Goal: Information Seeking & Learning: Learn about a topic

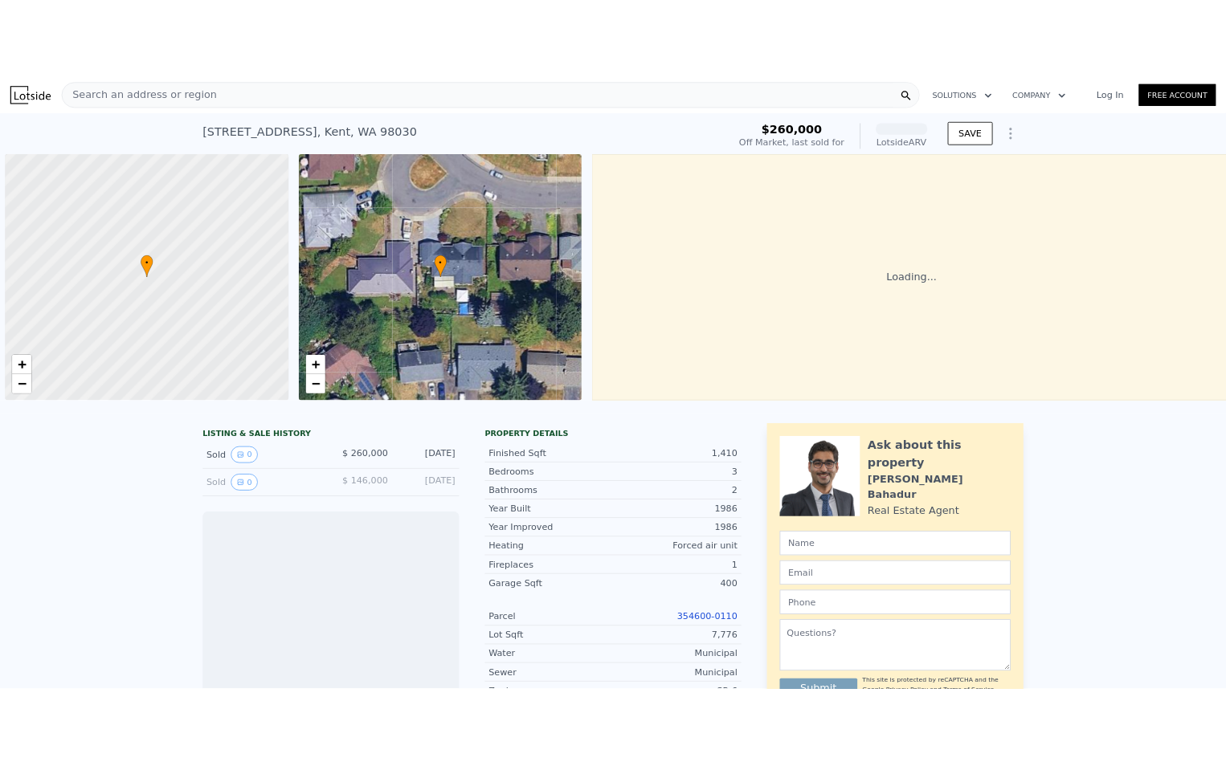
scroll to position [0, 6]
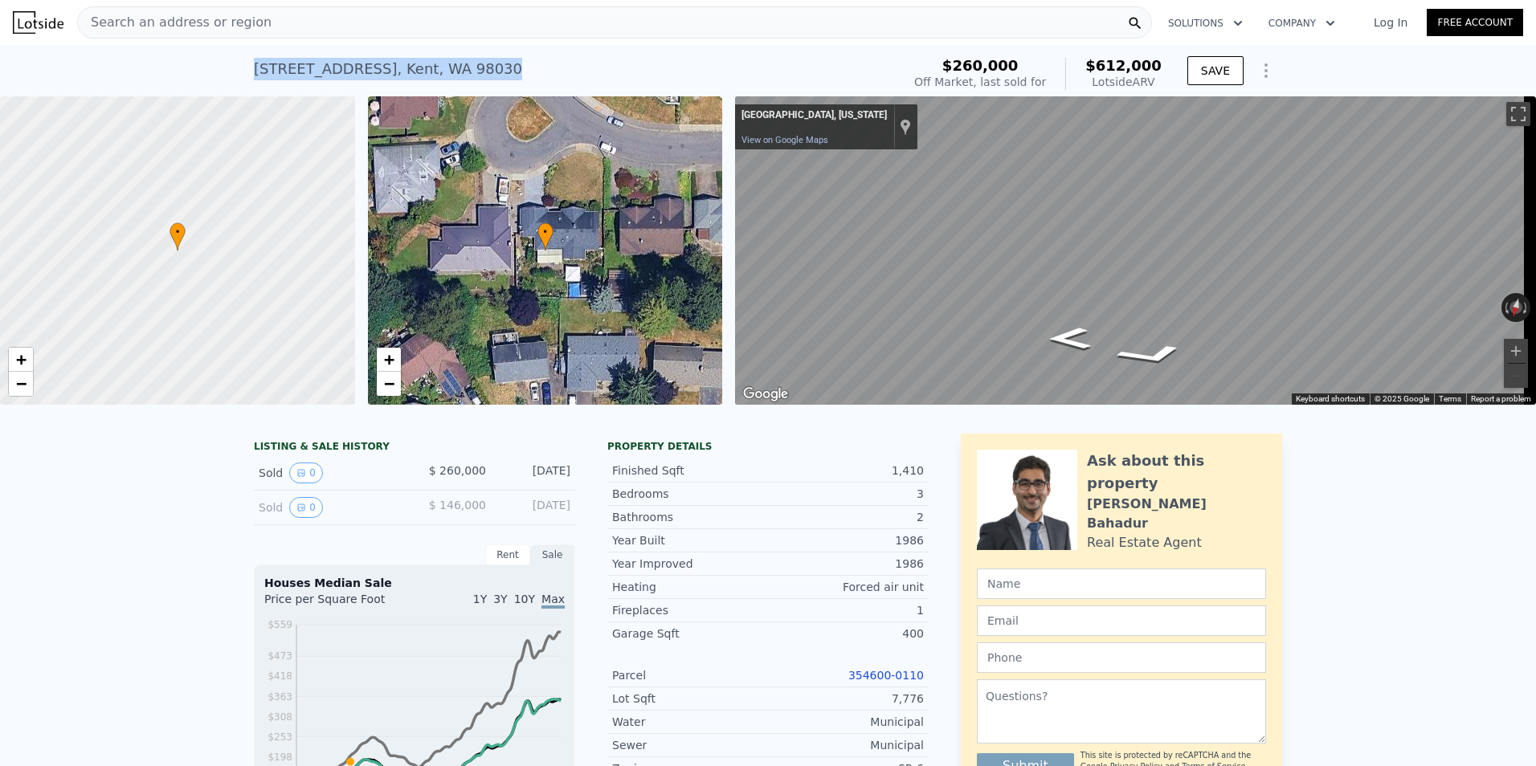
drag, startPoint x: 476, startPoint y: 72, endPoint x: 251, endPoint y: 68, distance: 225.0
click at [254, 68] on div "[STREET_ADDRESS] Sold [DATE] for $260k (~ARV $612k )" at bounding box center [574, 73] width 641 height 45
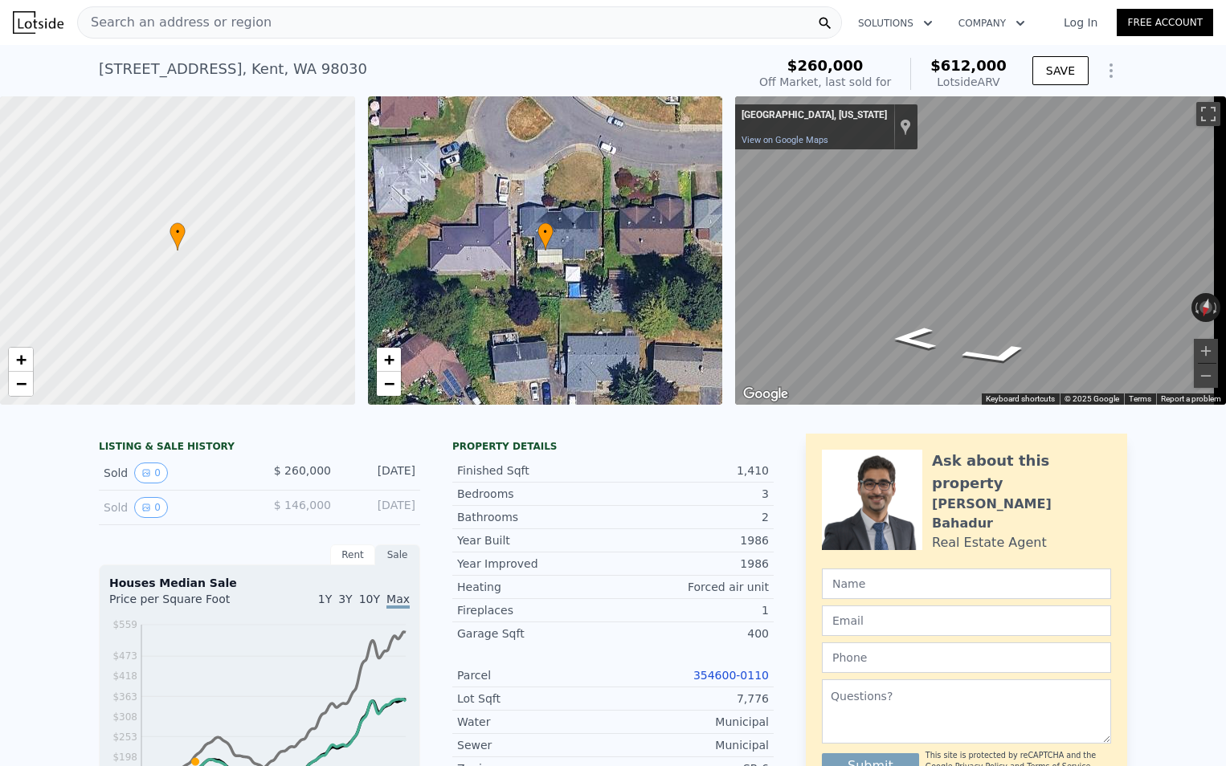
click at [269, 23] on div "Search an address or region" at bounding box center [459, 22] width 765 height 32
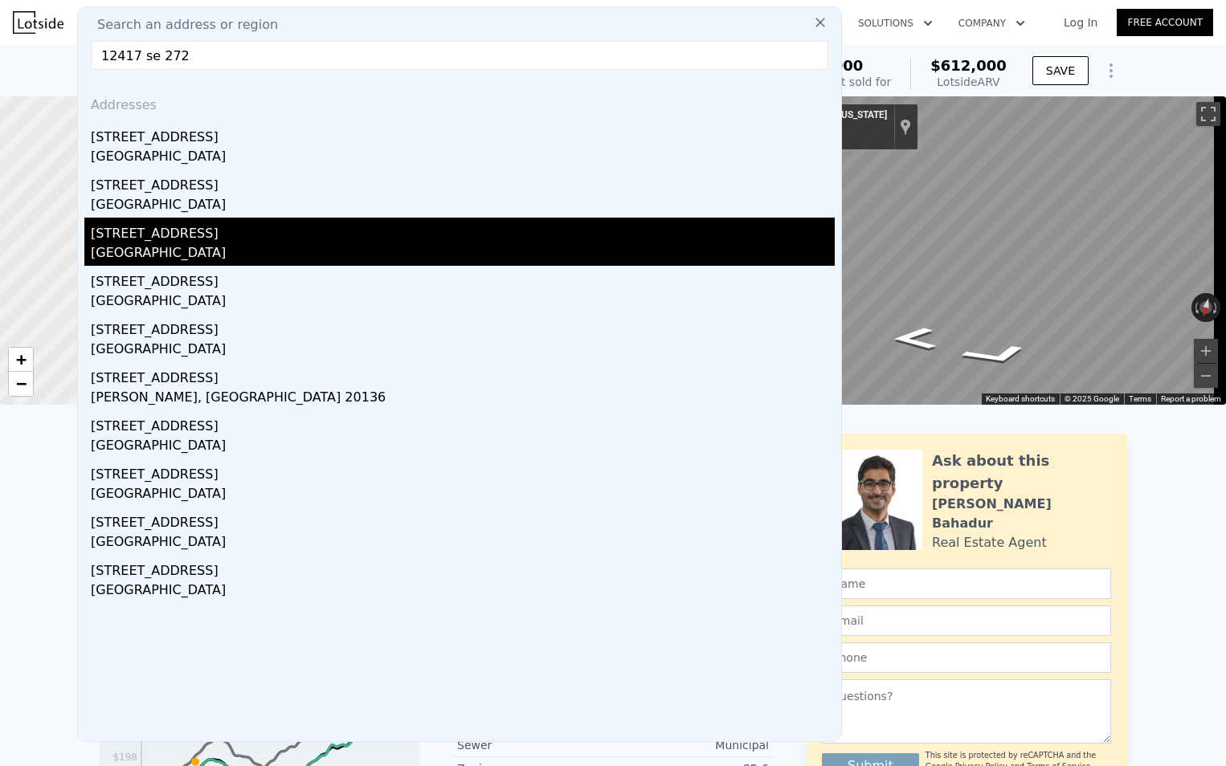
type input "12417 se 272"
click at [155, 235] on div "[STREET_ADDRESS]" at bounding box center [463, 231] width 744 height 26
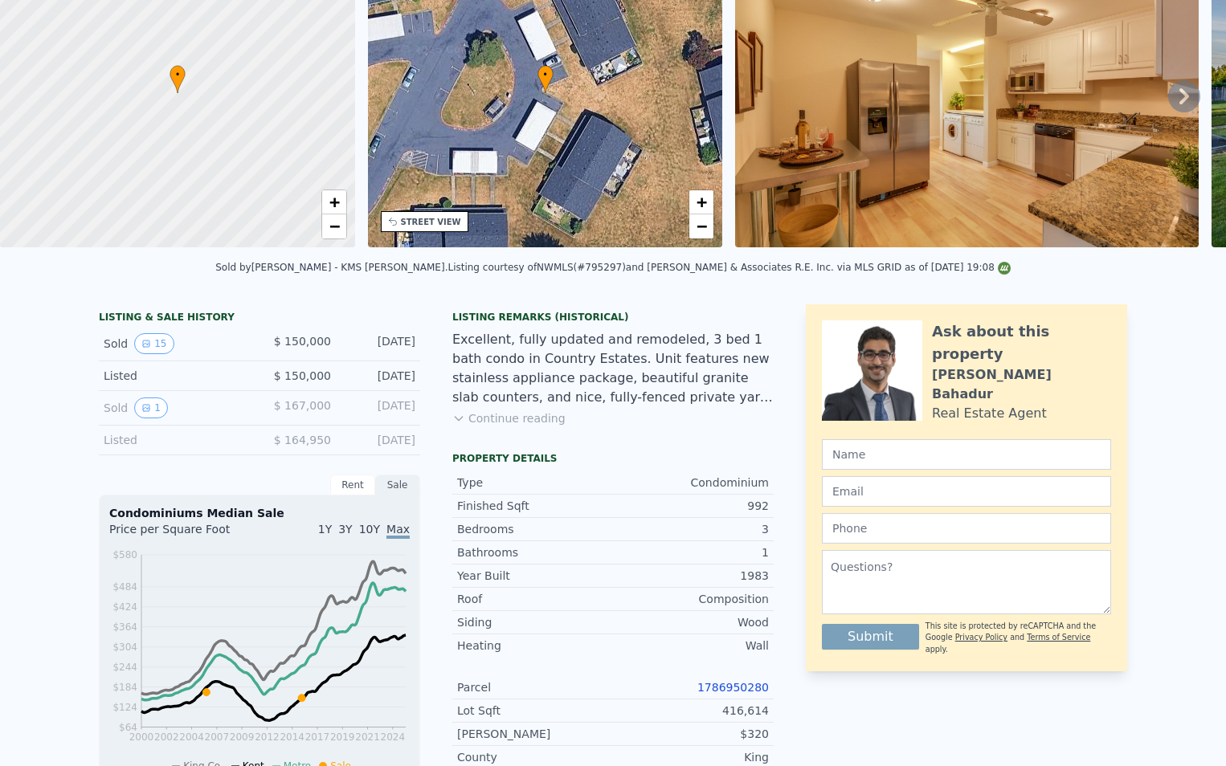
scroll to position [6, 0]
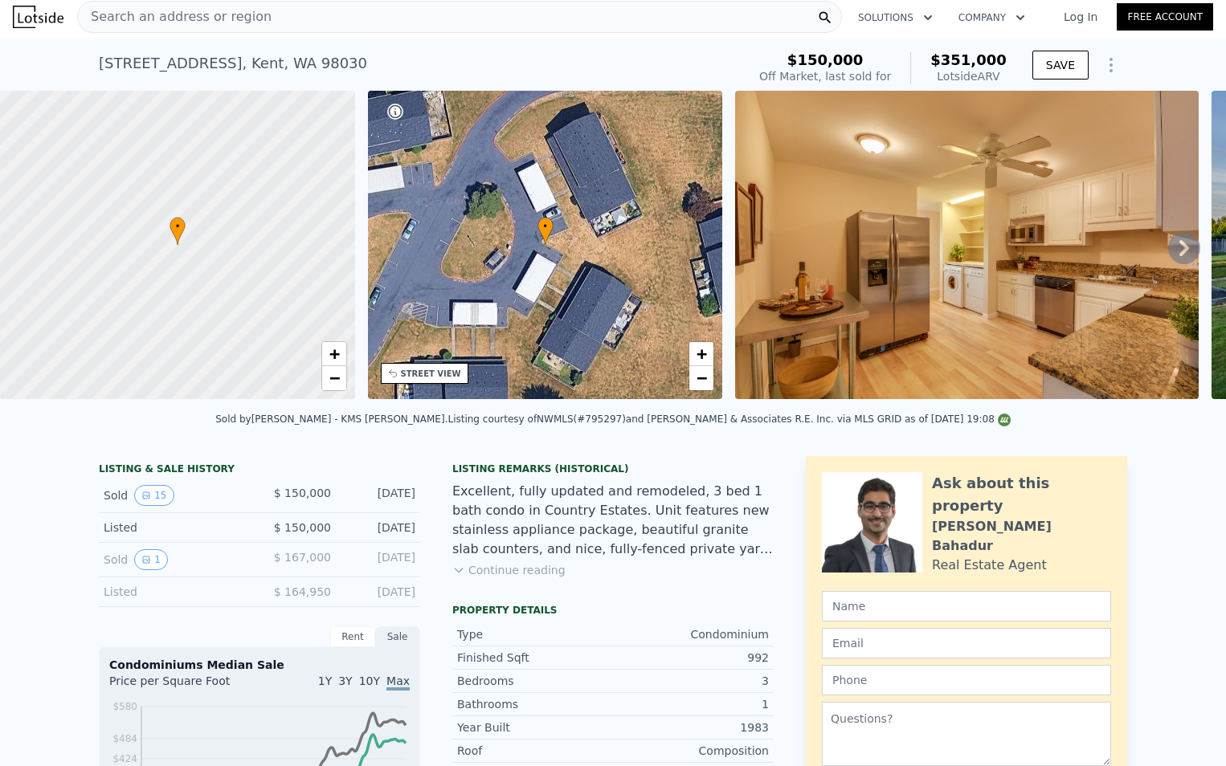
click at [423, 381] on div "STREET VIEW" at bounding box center [425, 373] width 88 height 21
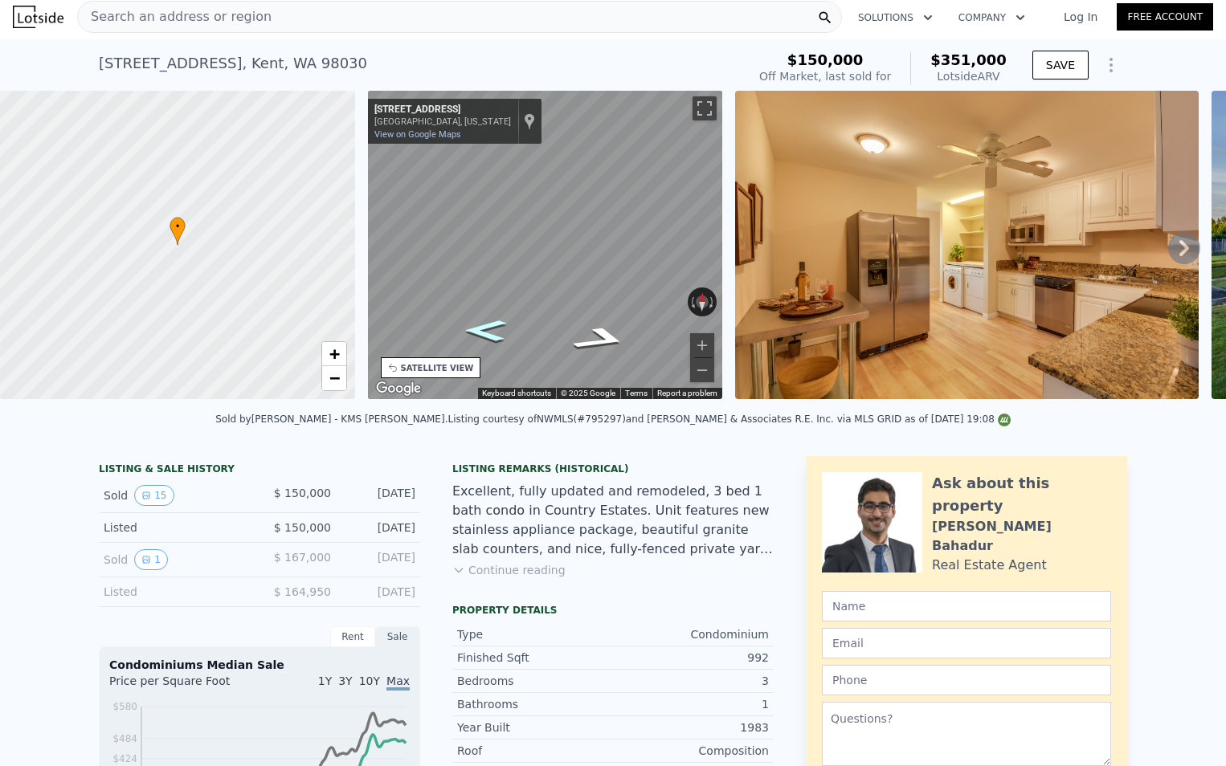
click at [478, 329] on icon "Go West, SE 273rd Pl" at bounding box center [485, 330] width 77 height 31
click at [478, 329] on icon "Go West, SE 273rd Pl" at bounding box center [485, 331] width 76 height 31
click at [333, 246] on div "• + − • + − STREET VIEW ← Move left → Move right ↑ Move up ↓ Move down + Zoom i…" at bounding box center [613, 248] width 1226 height 314
click at [554, 268] on icon "Go East, SE 273rd Pl" at bounding box center [555, 264] width 107 height 34
click at [554, 268] on icon "Go East, SE 273rd Pl" at bounding box center [556, 264] width 108 height 35
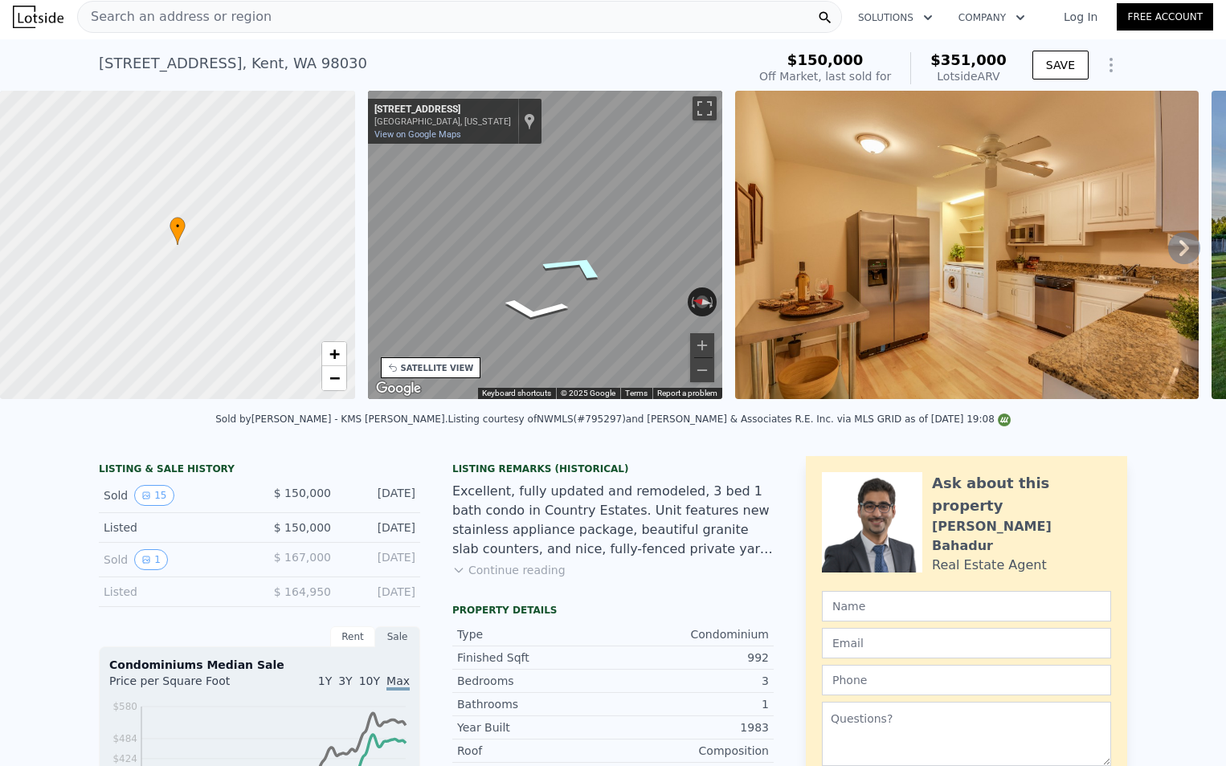
click at [554, 268] on icon "Go East, SE 273rd Pl" at bounding box center [577, 266] width 120 height 43
click at [314, 180] on div "• + − • + − STREET VIEW ← Move left → Move right ↑ Move up ↓ Move down + Zoom i…" at bounding box center [613, 248] width 1226 height 314
click at [253, 205] on div "• + − • + − STREET VIEW ← Move left → Move right ↑ Move up ↓ Move down + Zoom i…" at bounding box center [613, 248] width 1226 height 314
click at [524, 117] on div "Show location on map" at bounding box center [529, 121] width 11 height 18
click at [293, 67] on div "[STREET_ADDRESS]" at bounding box center [233, 63] width 268 height 22
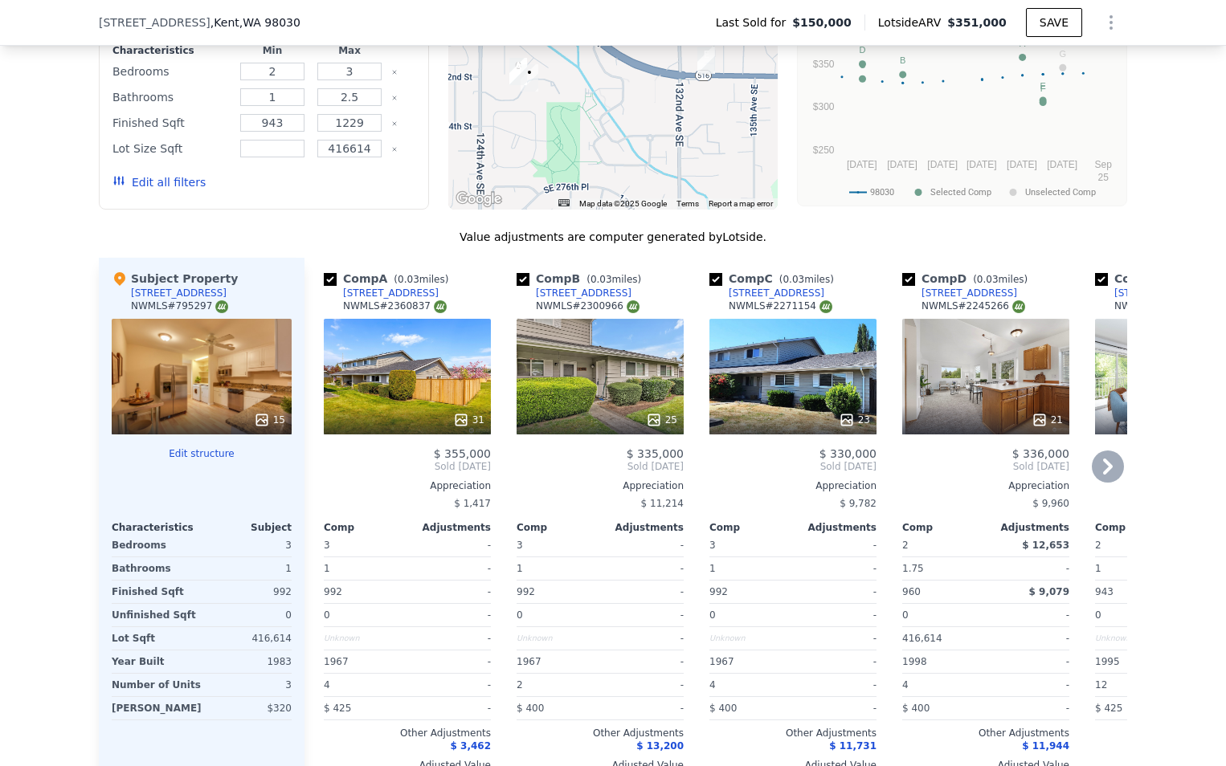
scroll to position [1205, 0]
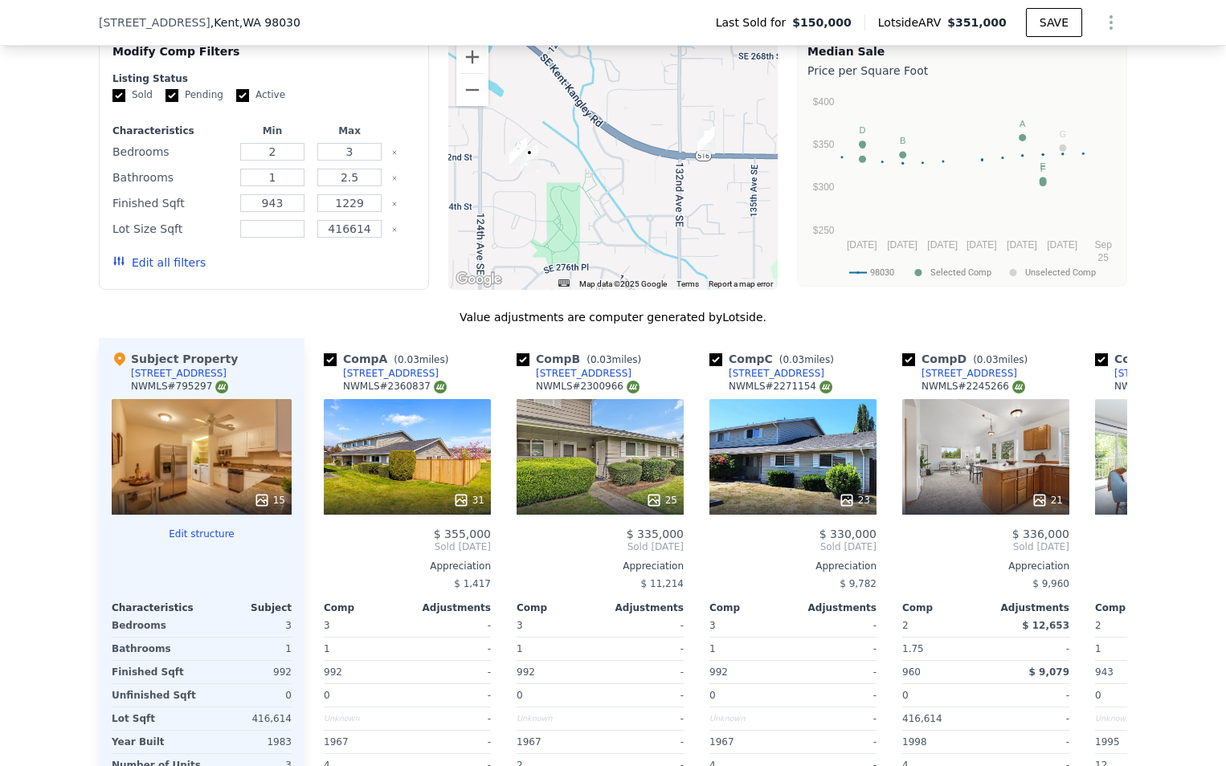
click at [178, 380] on div "[STREET_ADDRESS]" at bounding box center [179, 373] width 96 height 13
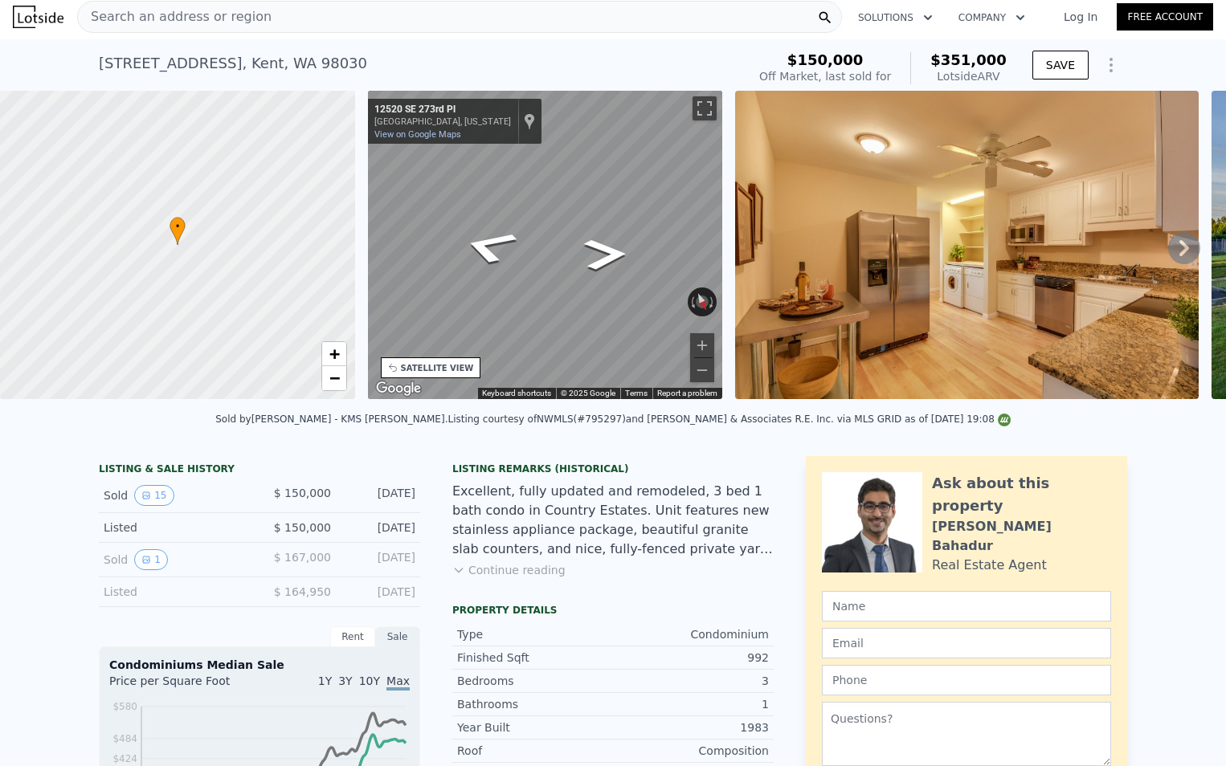
scroll to position [0, 0]
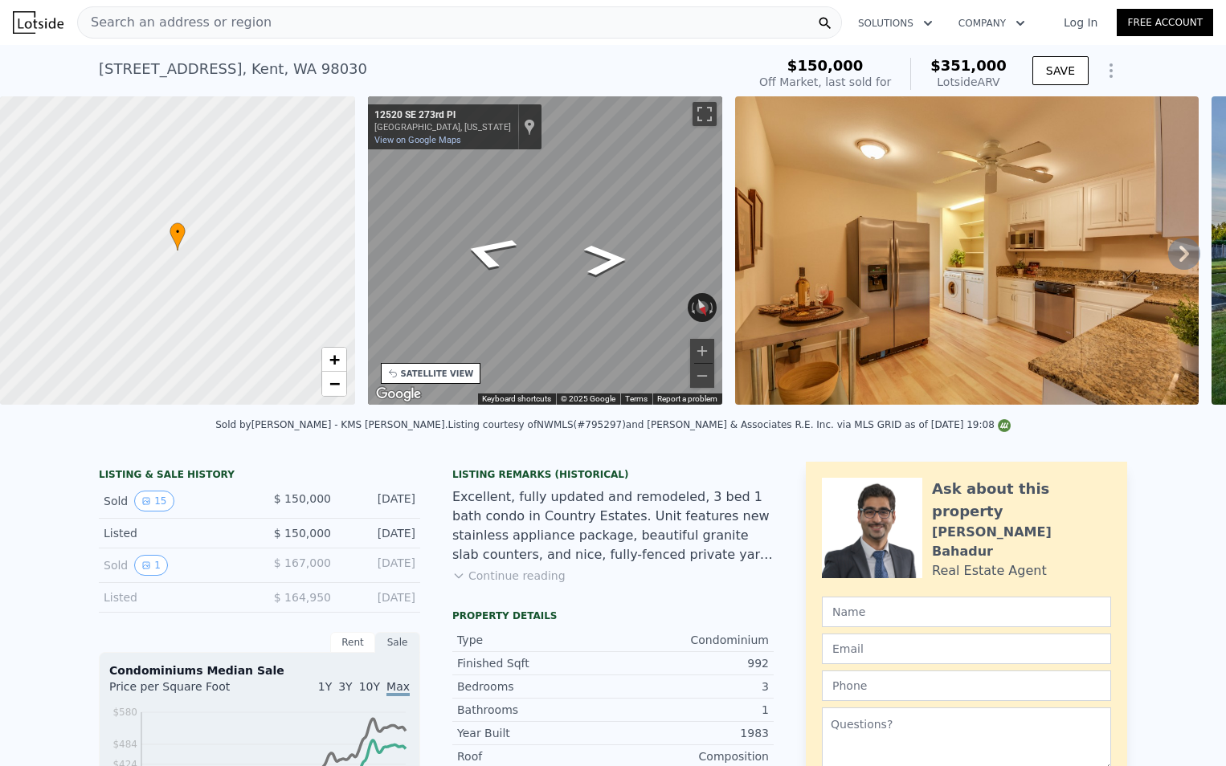
click at [1168, 251] on icon at bounding box center [1184, 254] width 32 height 32
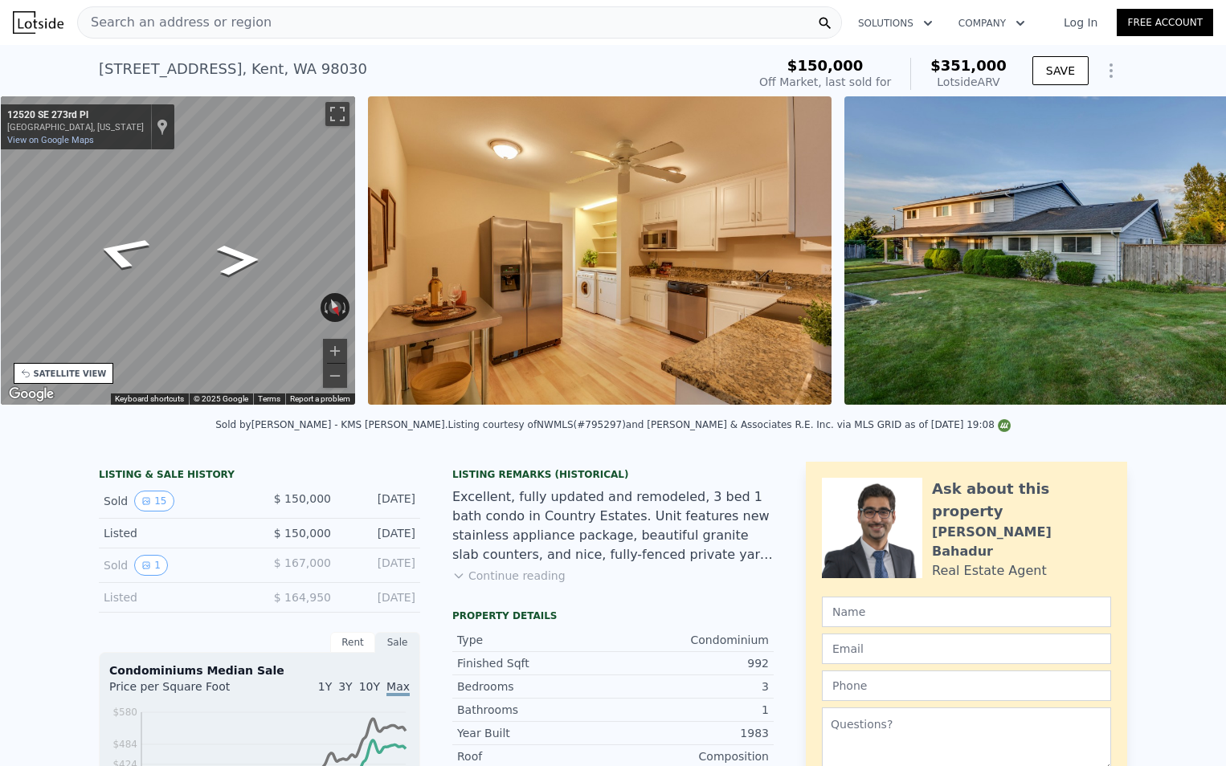
scroll to position [0, 374]
click at [1168, 264] on icon at bounding box center [1184, 254] width 32 height 32
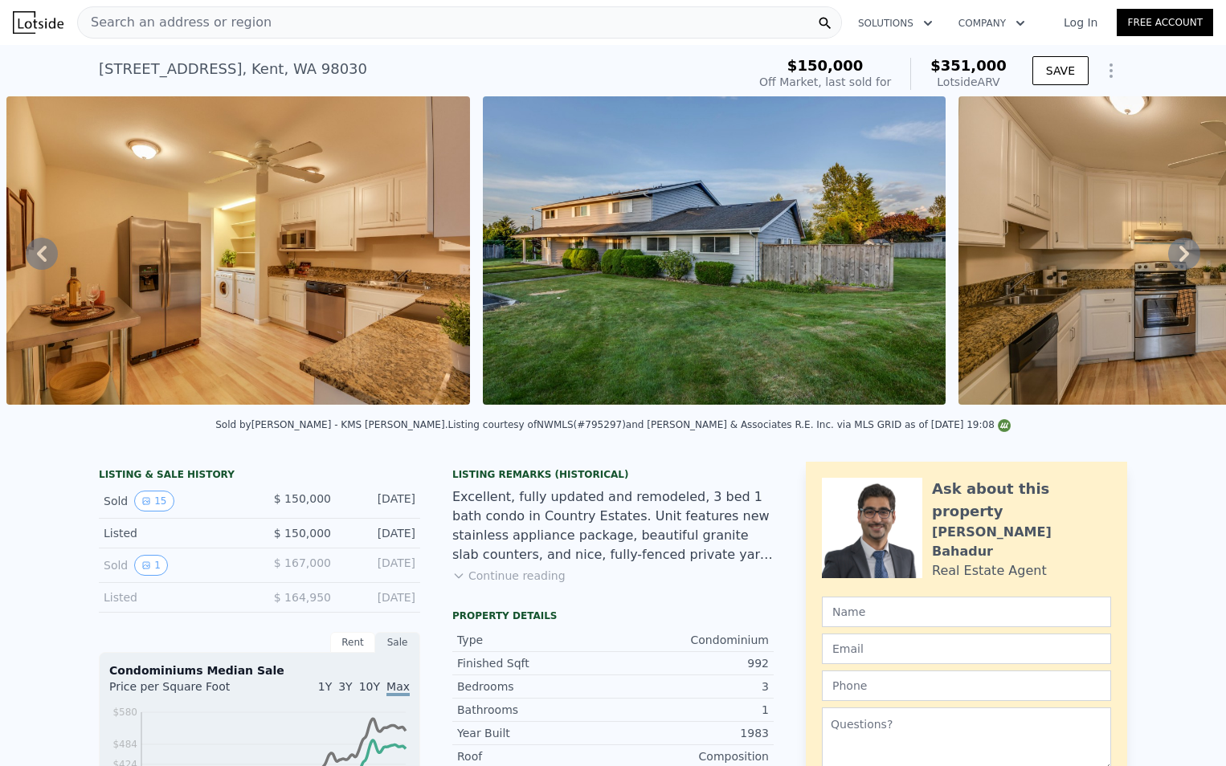
click at [1168, 264] on icon at bounding box center [1184, 254] width 32 height 32
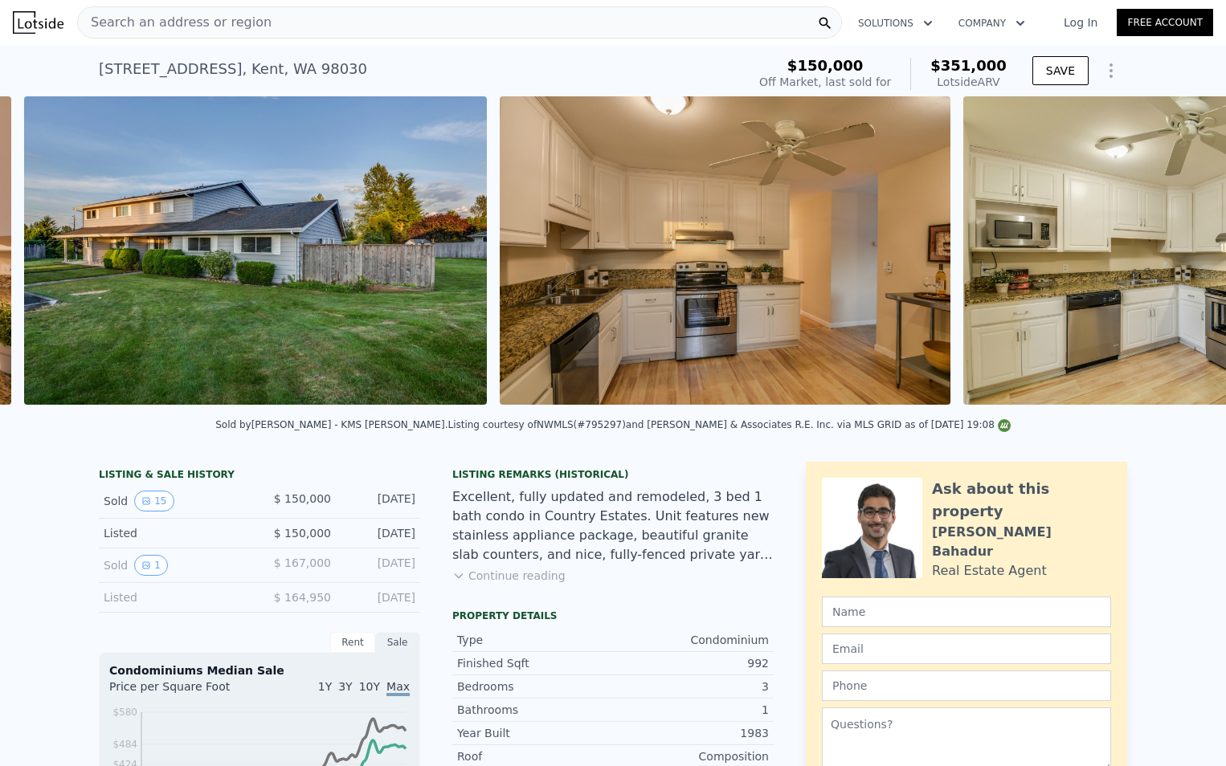
scroll to position [0, 1211]
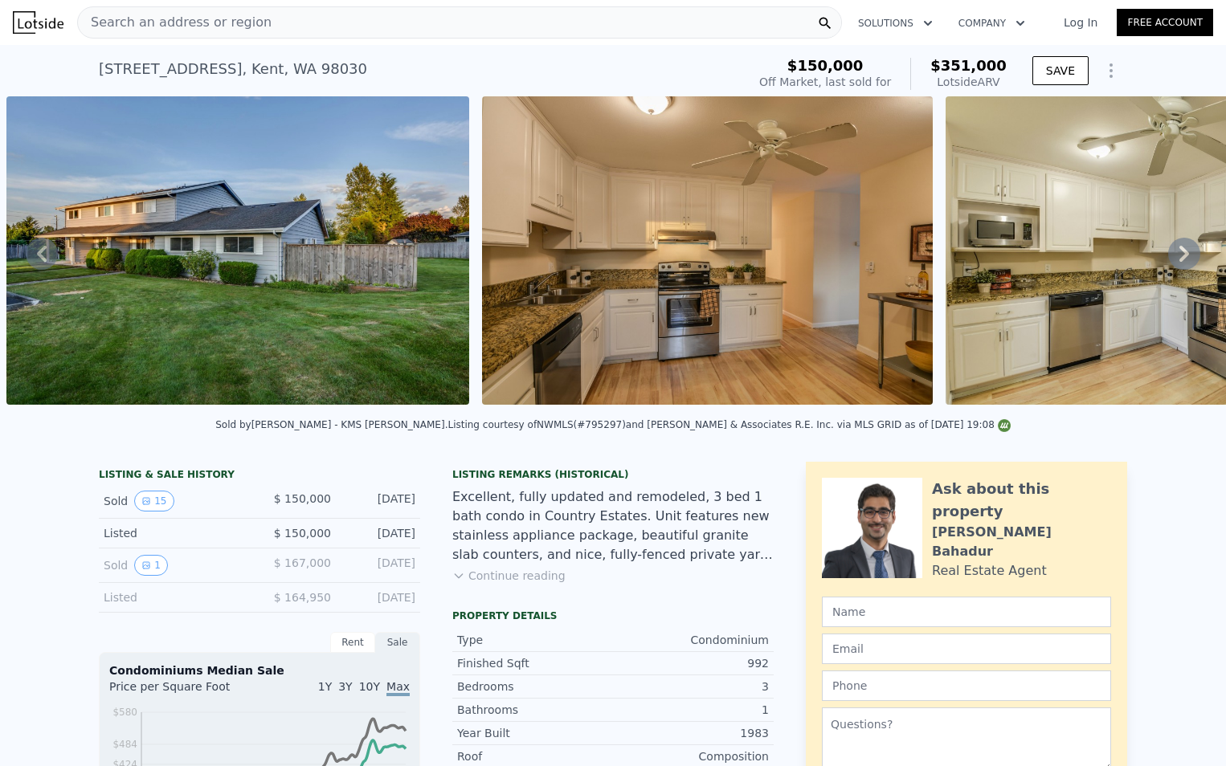
click at [1170, 270] on icon at bounding box center [1184, 254] width 32 height 32
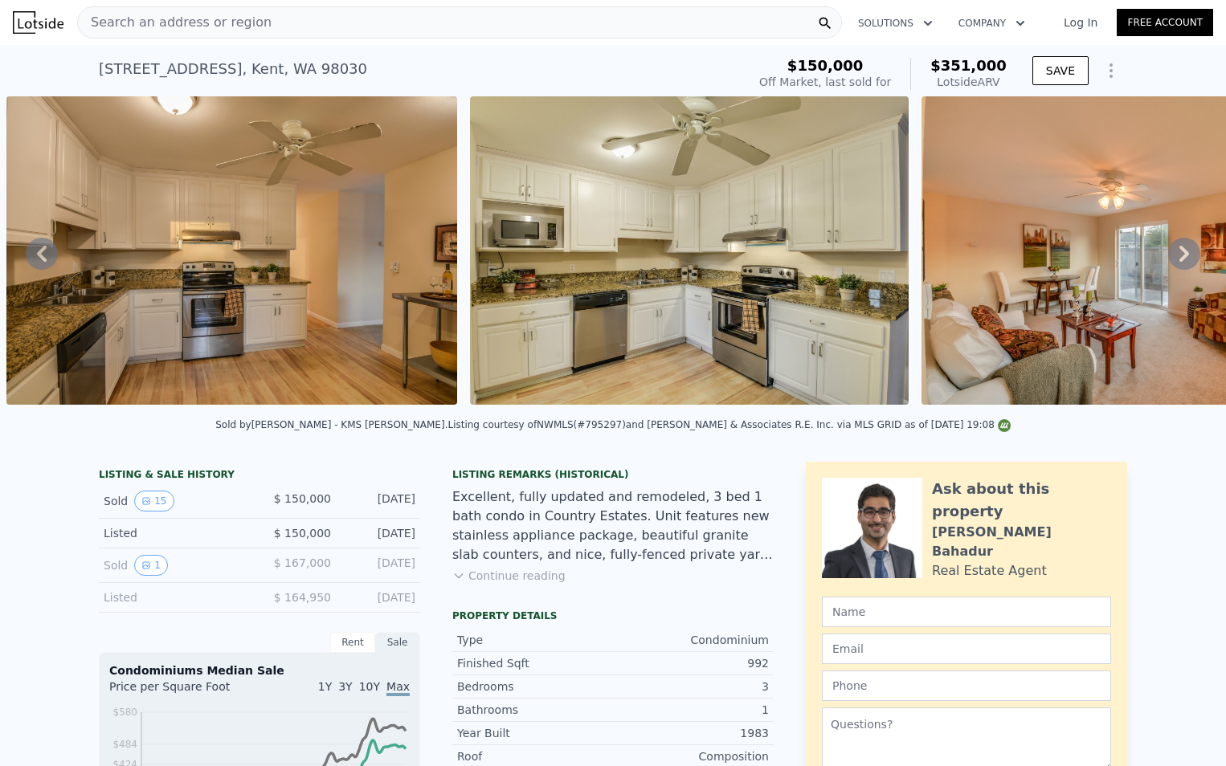
click at [1179, 262] on icon at bounding box center [1184, 254] width 10 height 16
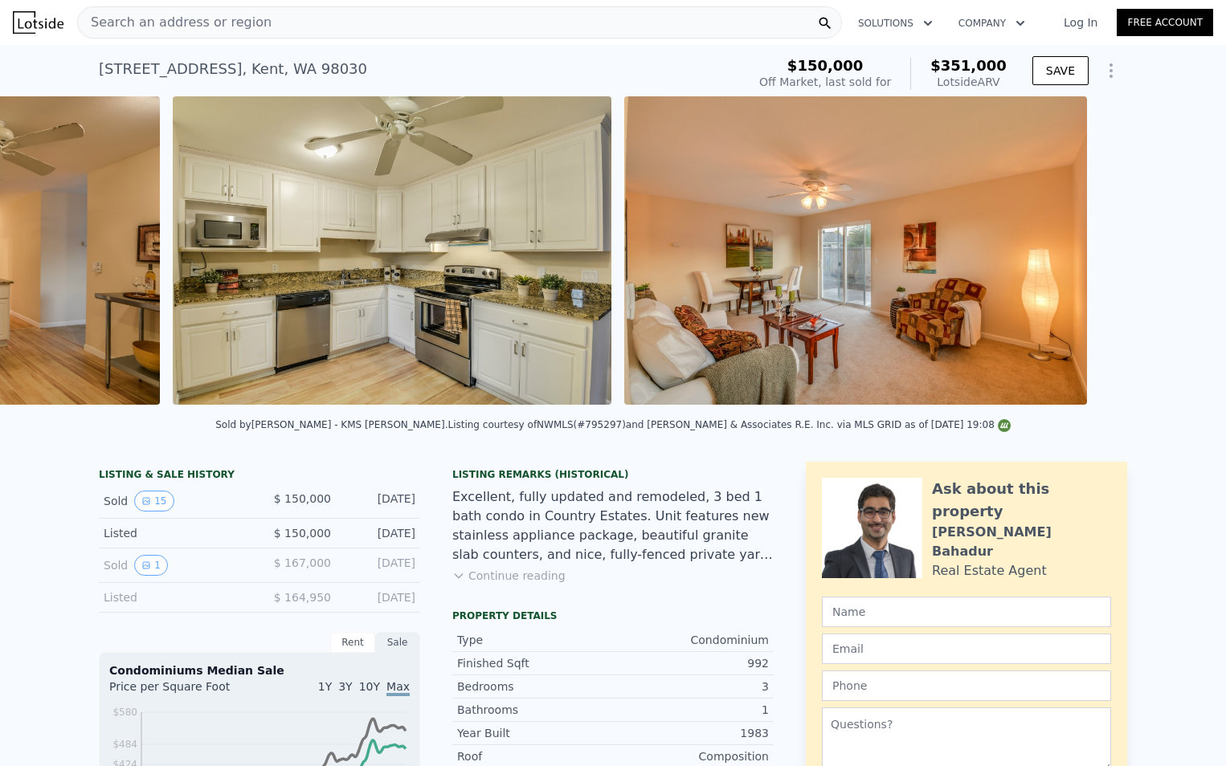
scroll to position [0, 2151]
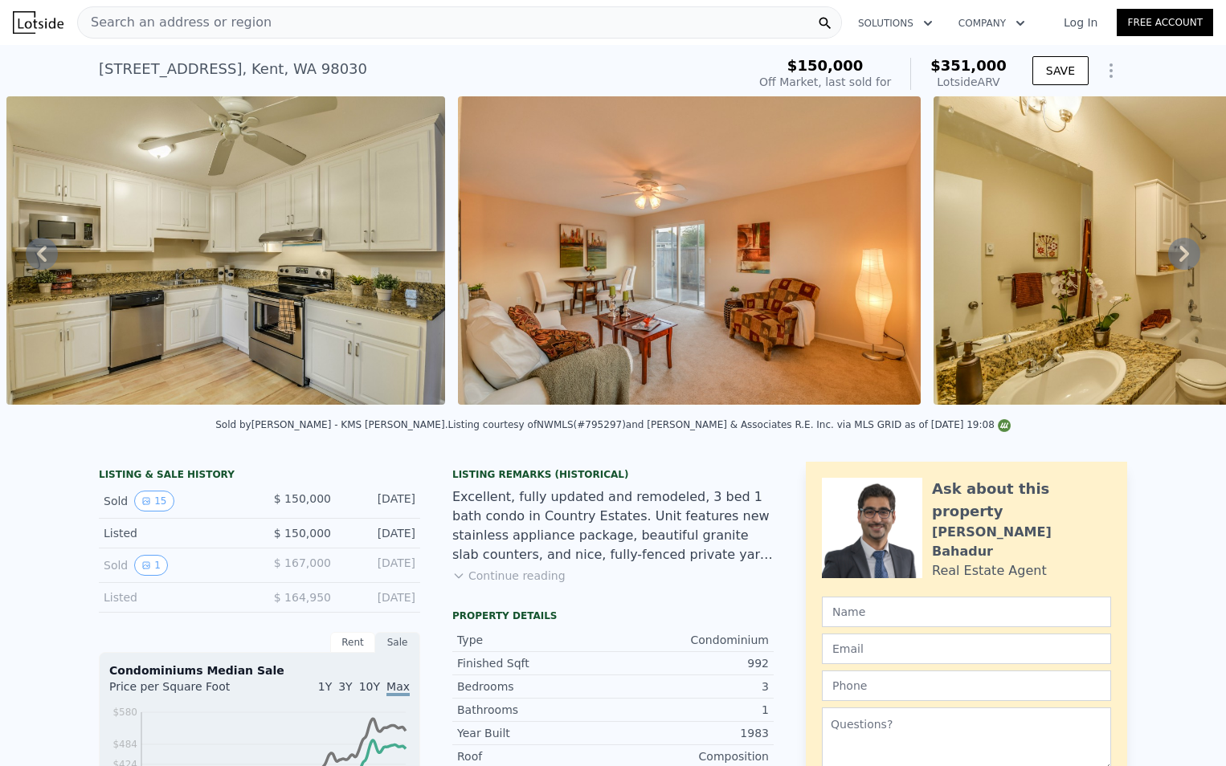
click at [1179, 256] on icon at bounding box center [1184, 254] width 10 height 16
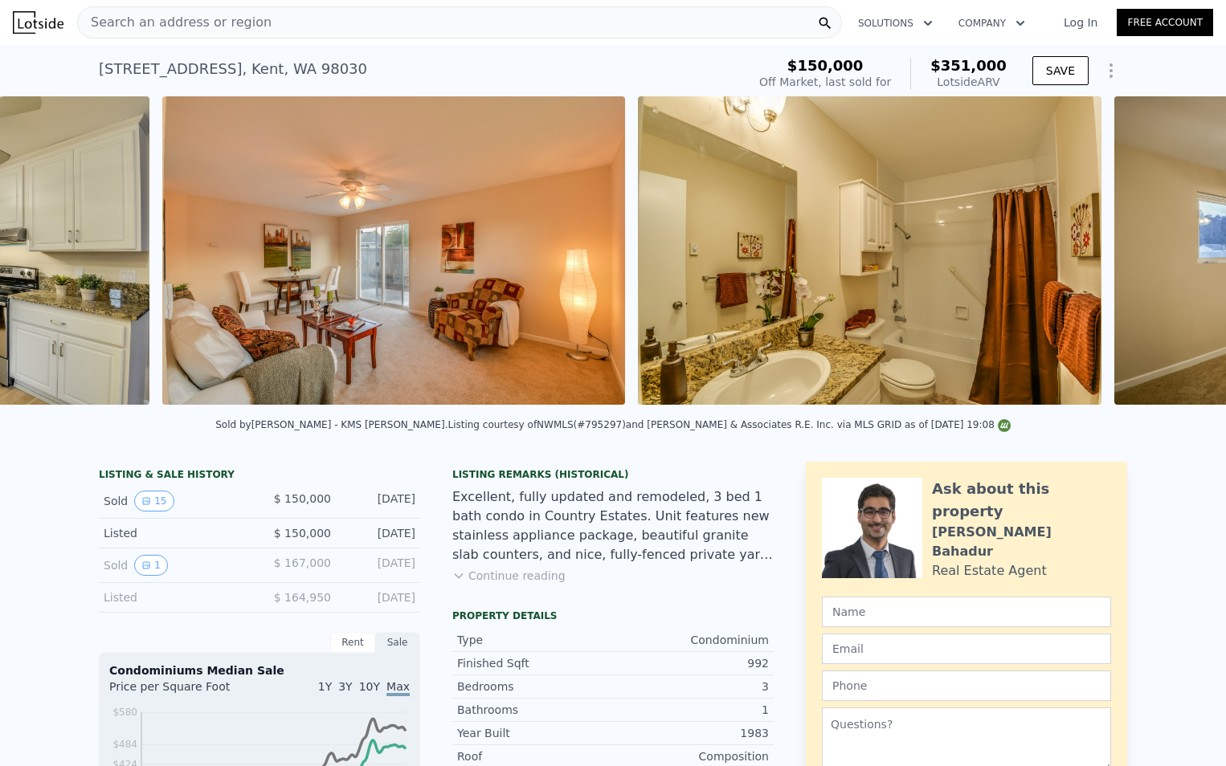
scroll to position [0, 2602]
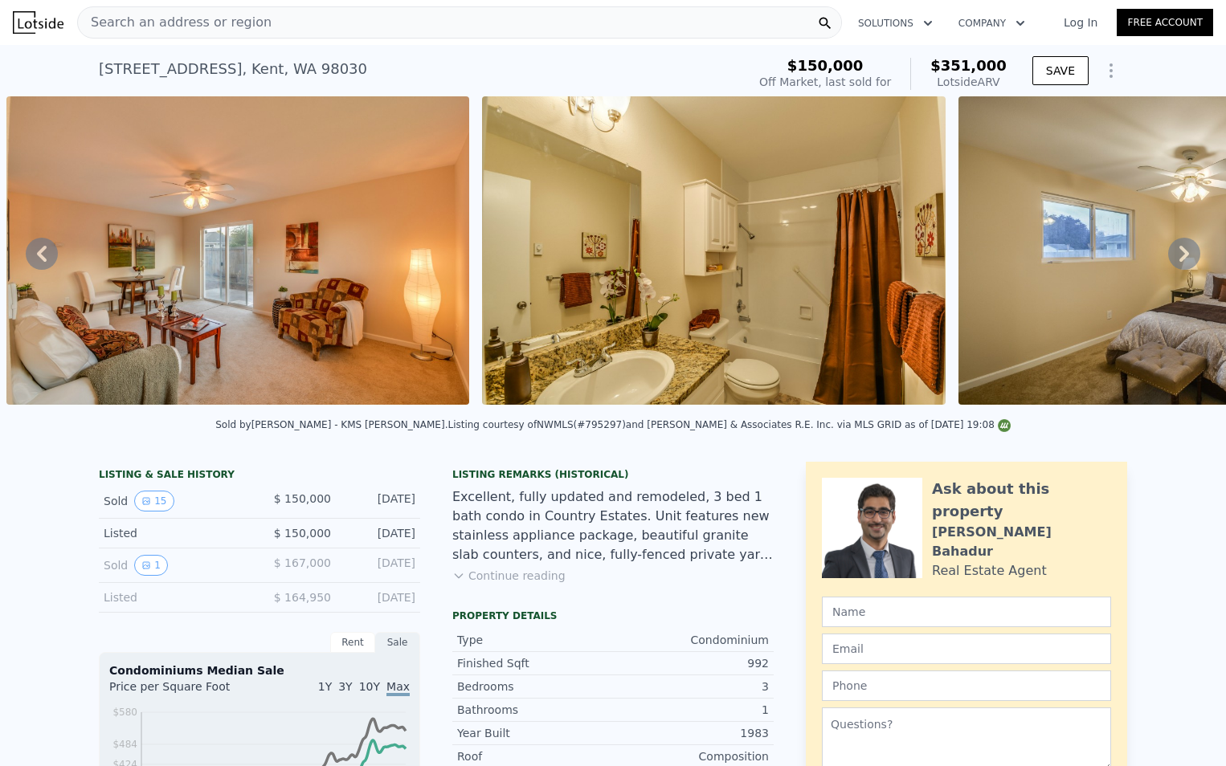
click at [1168, 263] on icon at bounding box center [1184, 254] width 32 height 32
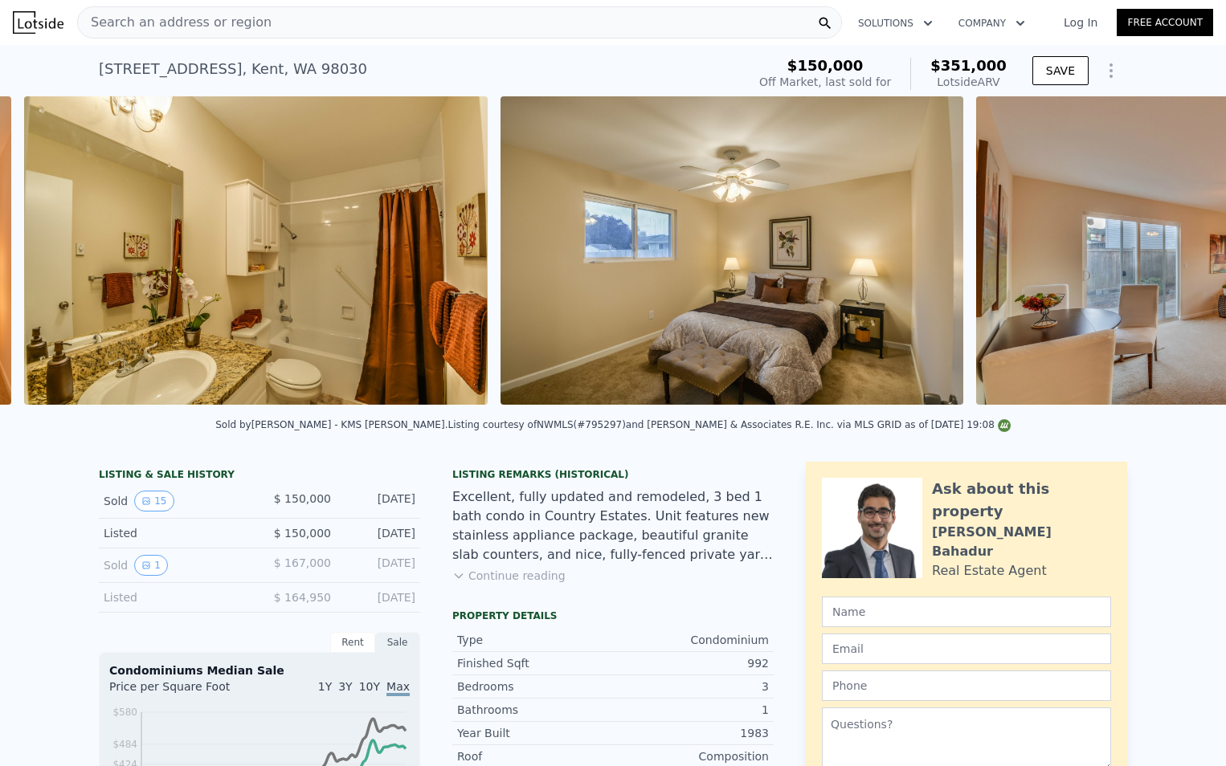
scroll to position [0, 3078]
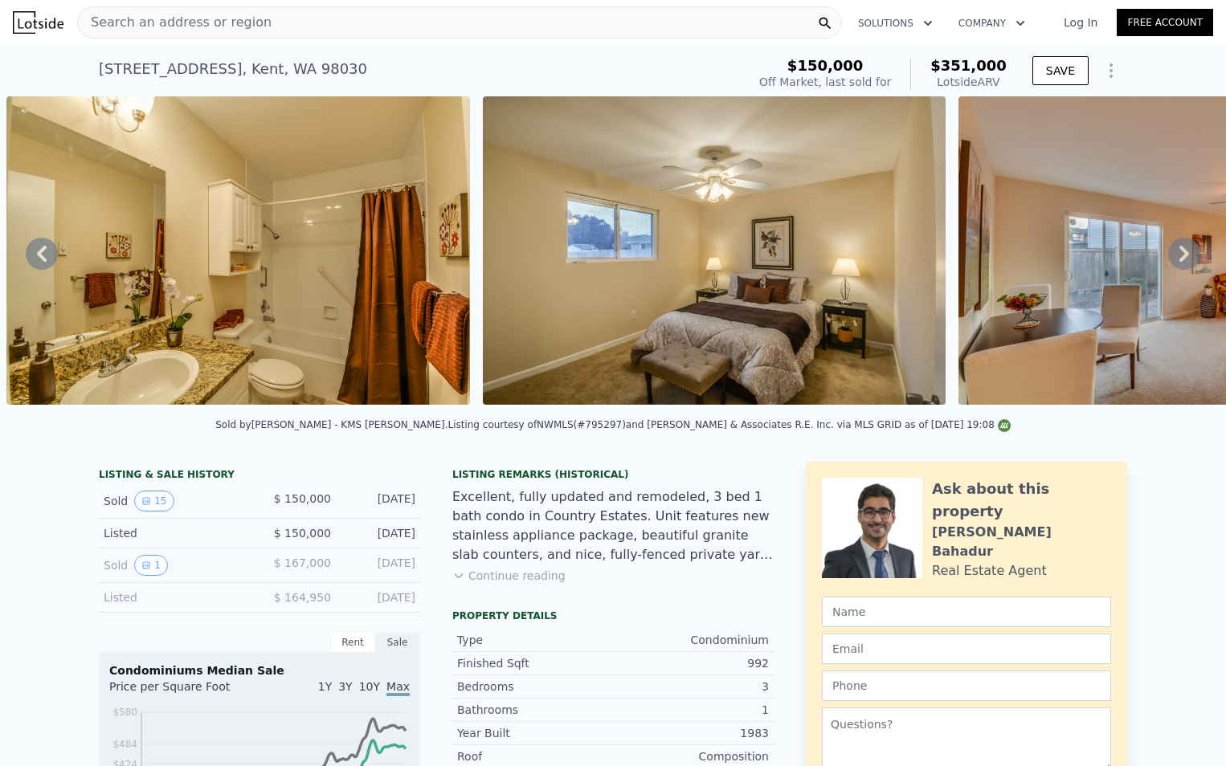
click at [1174, 266] on icon at bounding box center [1184, 254] width 32 height 32
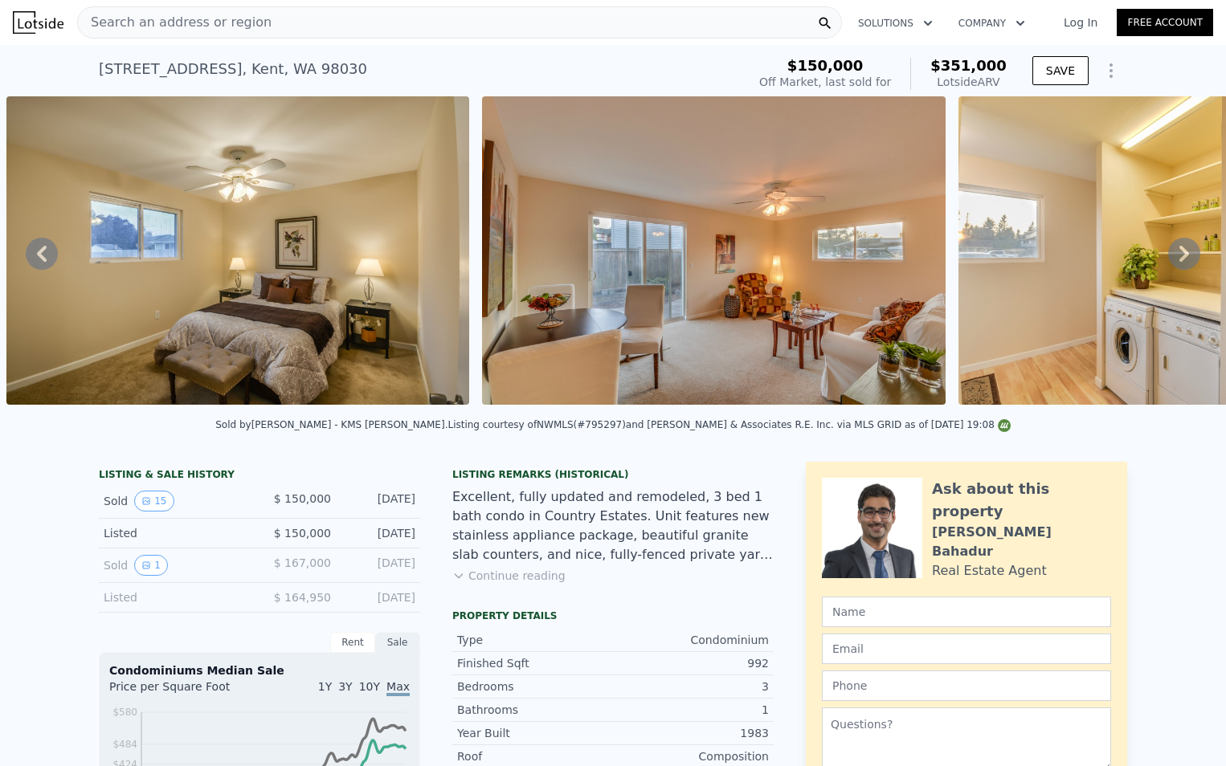
click at [1173, 266] on icon at bounding box center [1184, 254] width 32 height 32
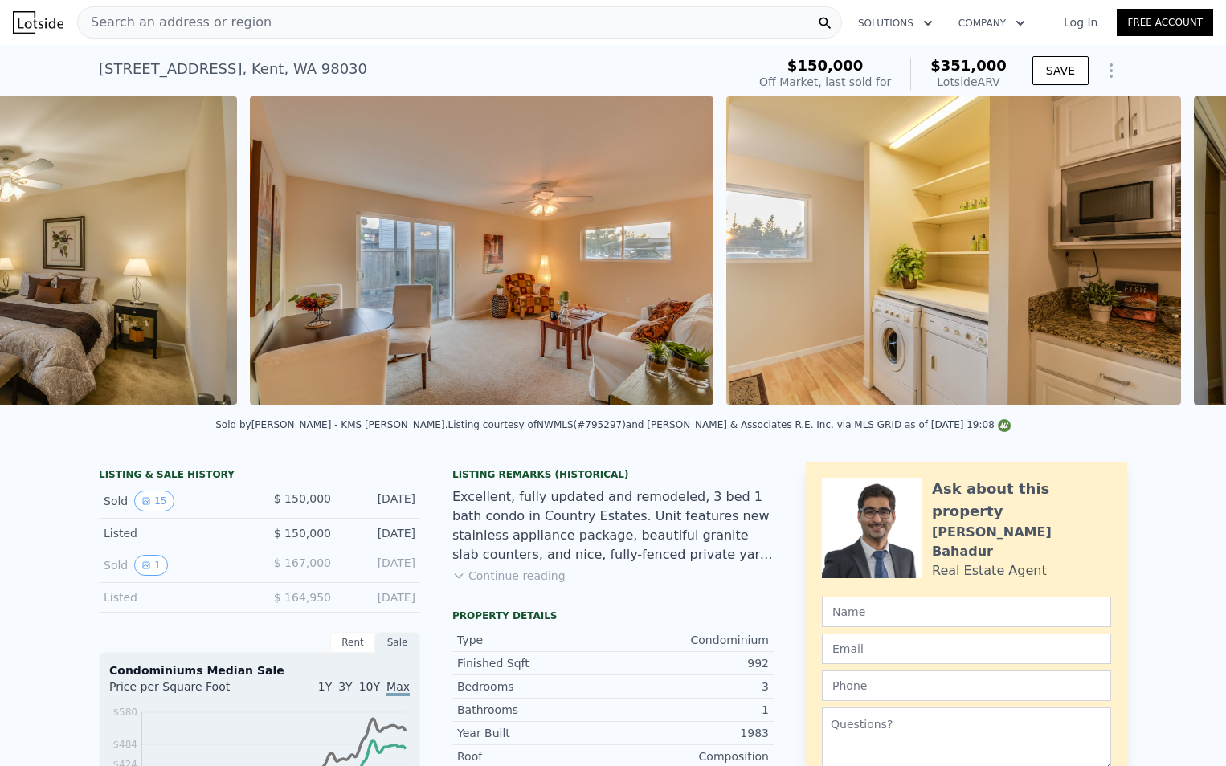
scroll to position [0, 4030]
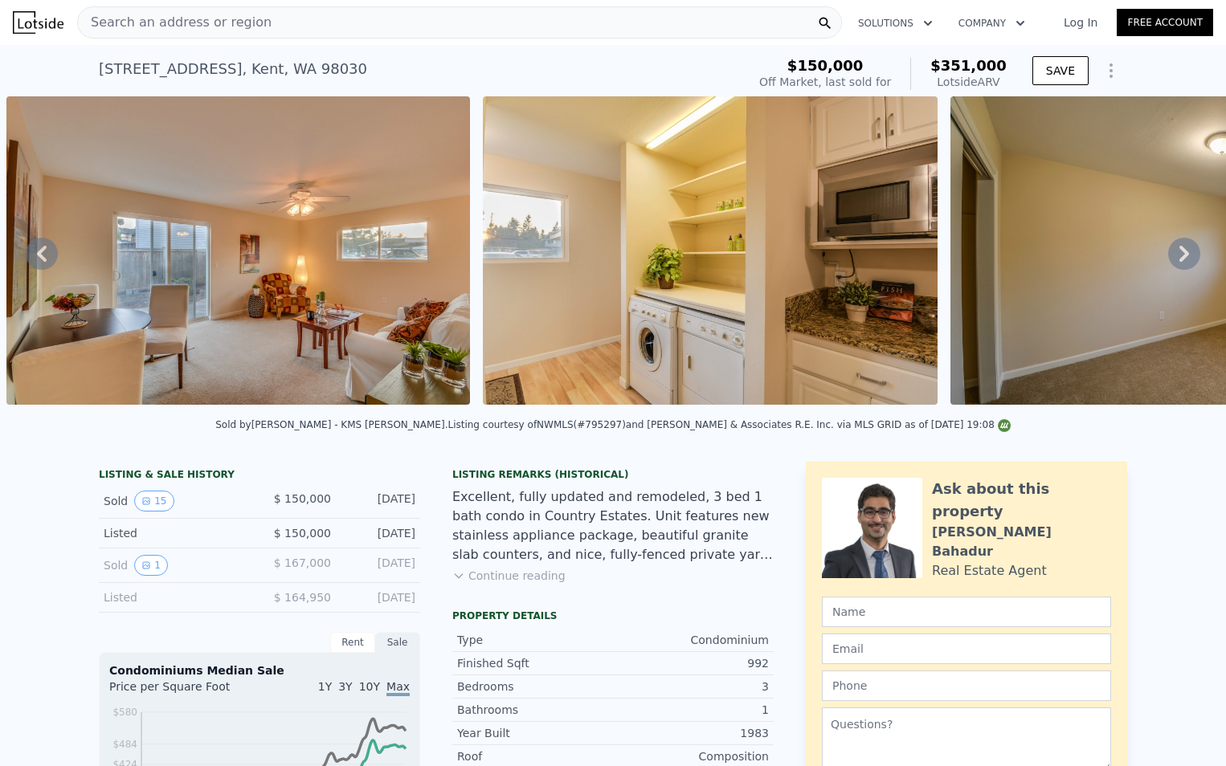
click at [1172, 265] on icon at bounding box center [1184, 254] width 32 height 32
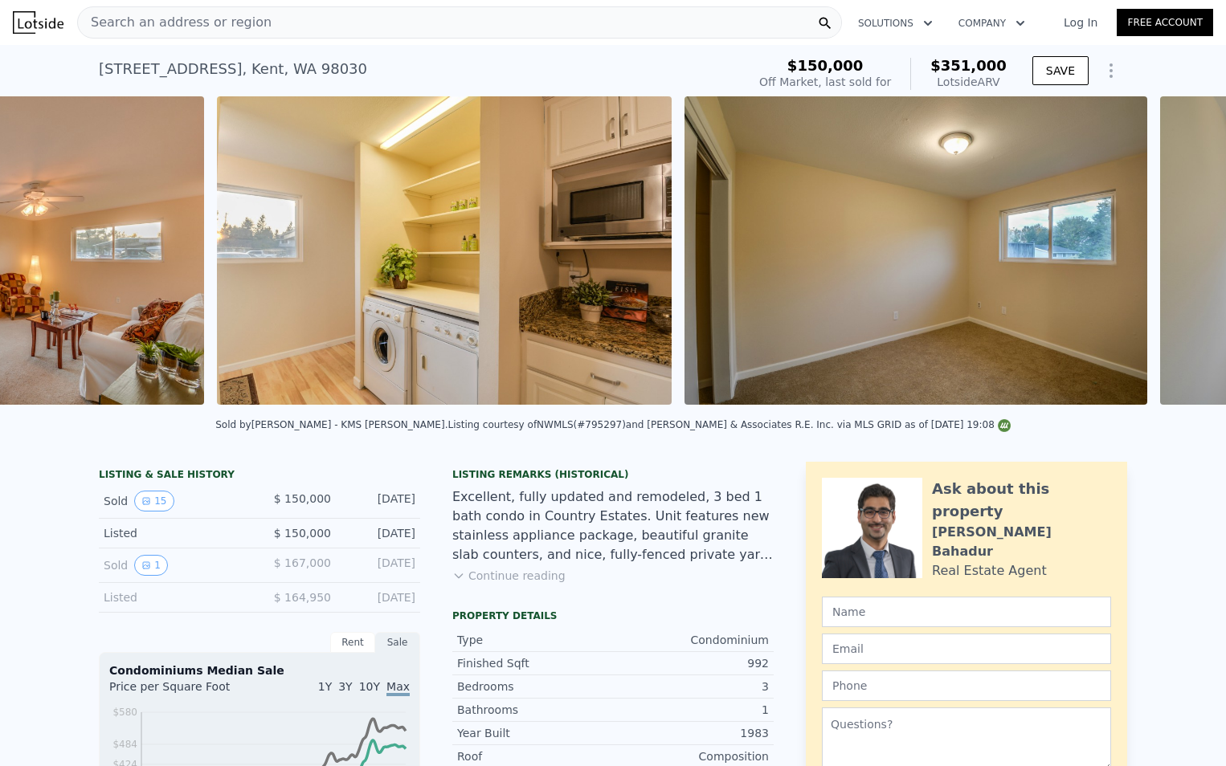
scroll to position [0, 4506]
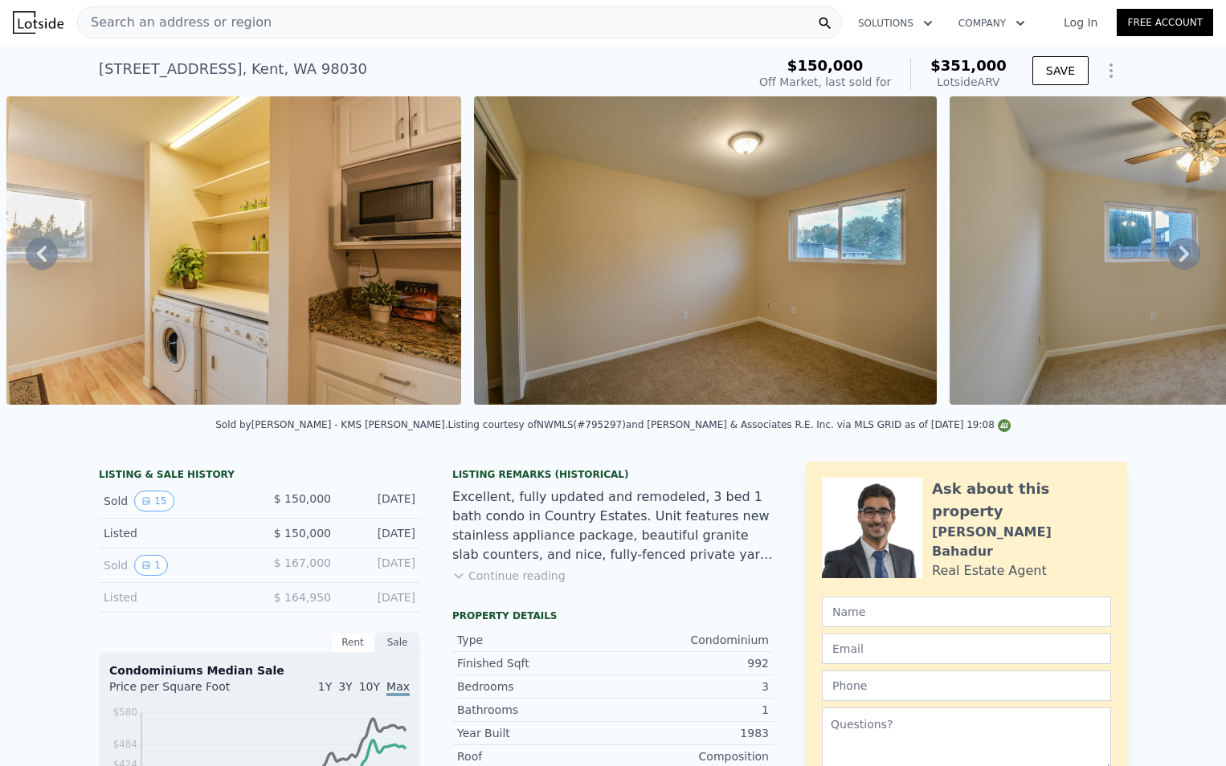
click at [1172, 265] on icon at bounding box center [1184, 254] width 32 height 32
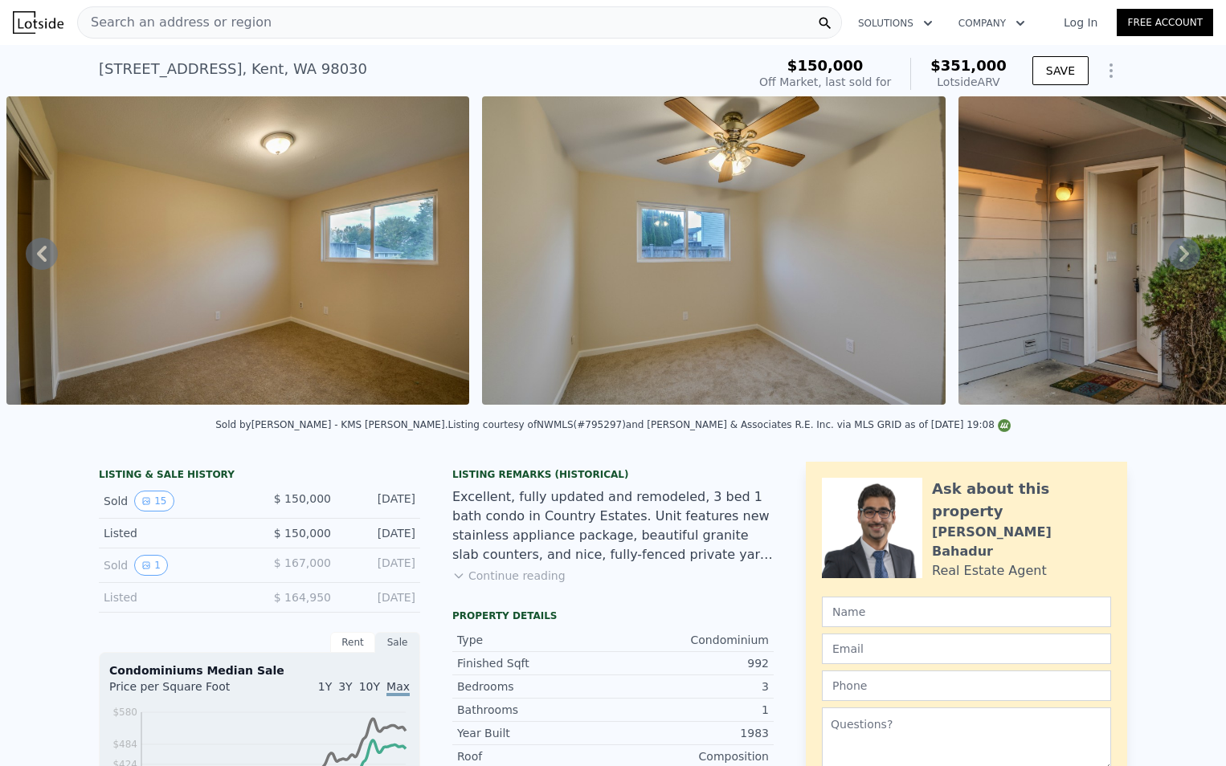
click at [1172, 265] on icon at bounding box center [1184, 254] width 32 height 32
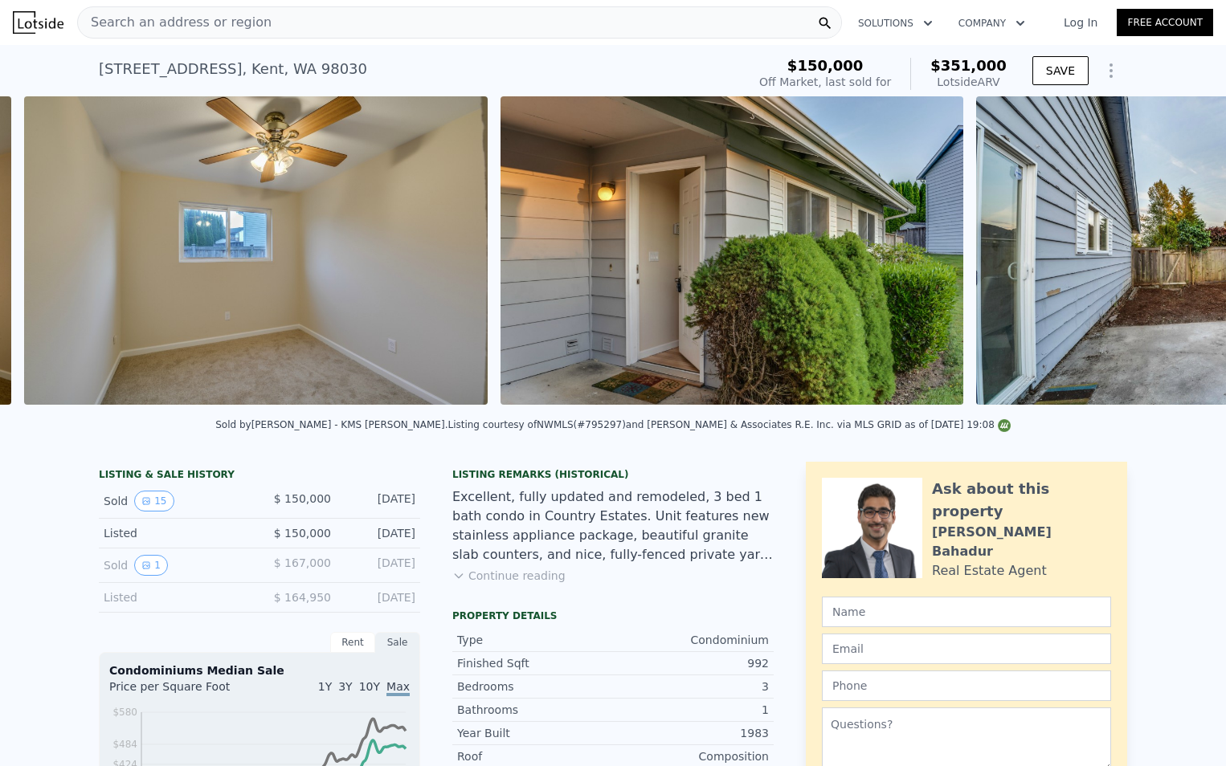
scroll to position [0, 5449]
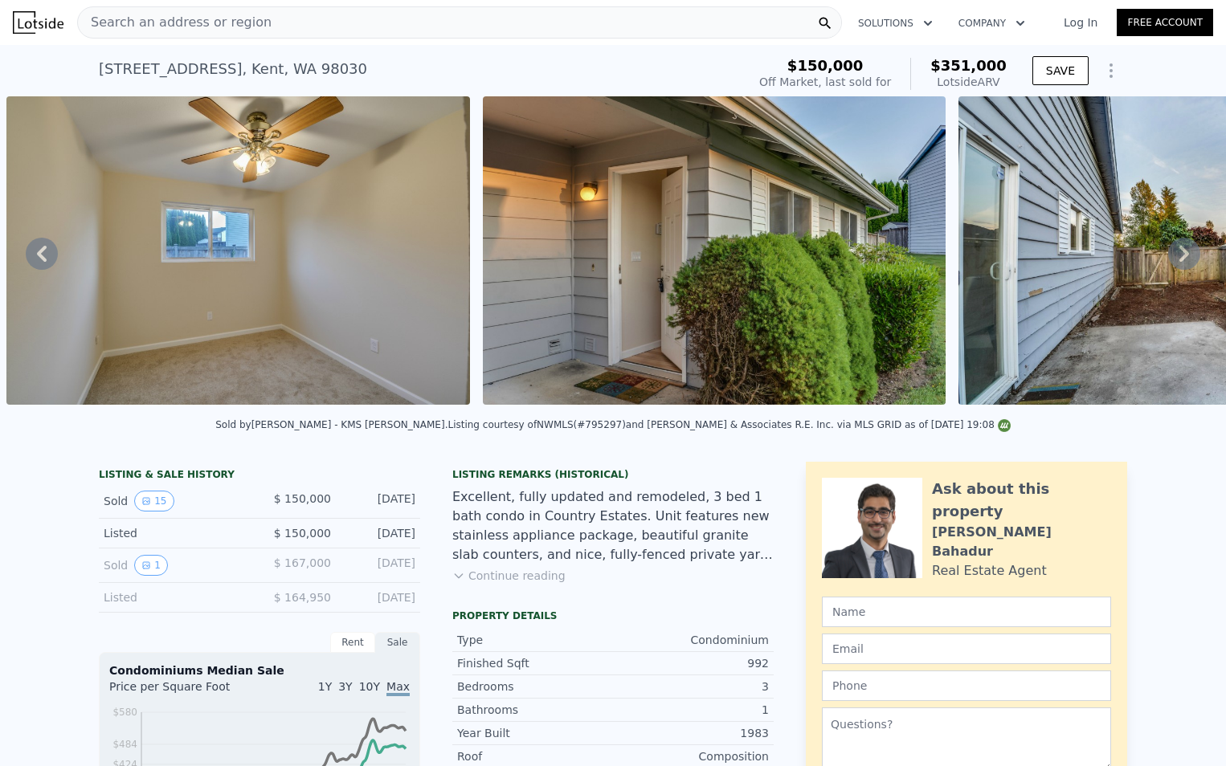
click at [1172, 265] on icon at bounding box center [1184, 254] width 32 height 32
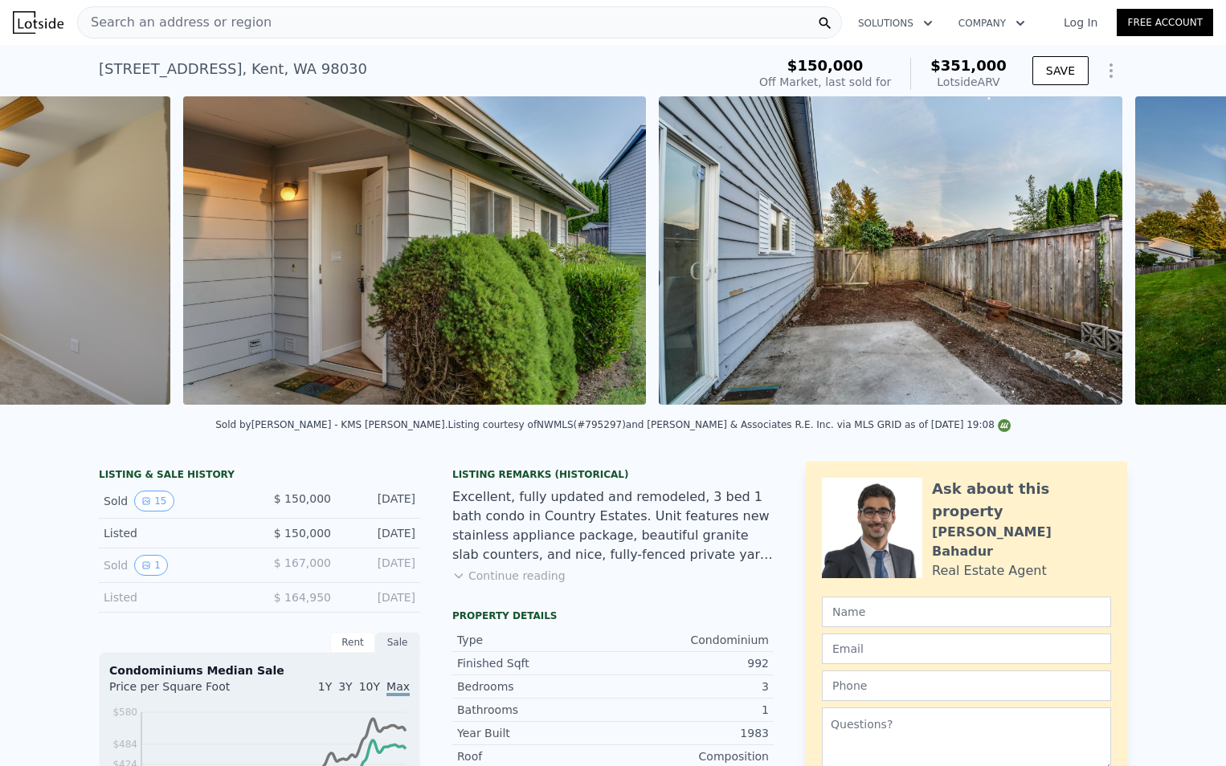
scroll to position [0, 5926]
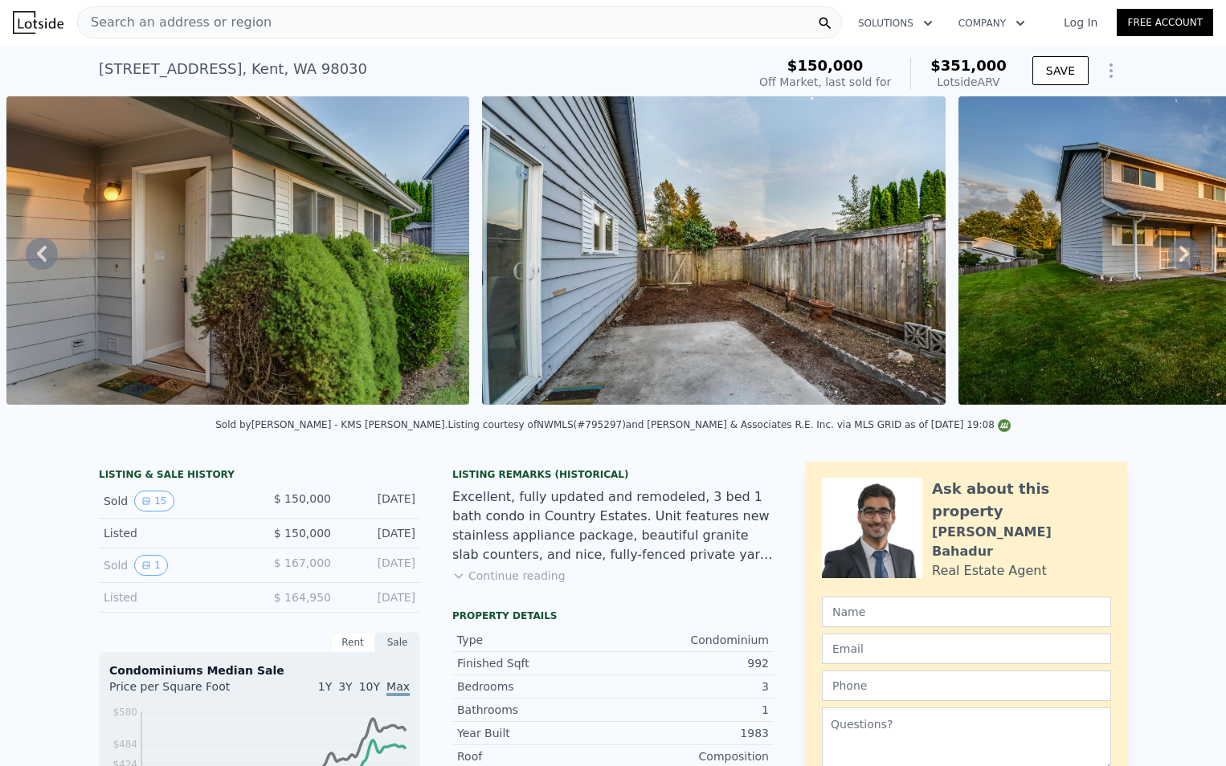
click at [1170, 260] on icon at bounding box center [1184, 254] width 32 height 32
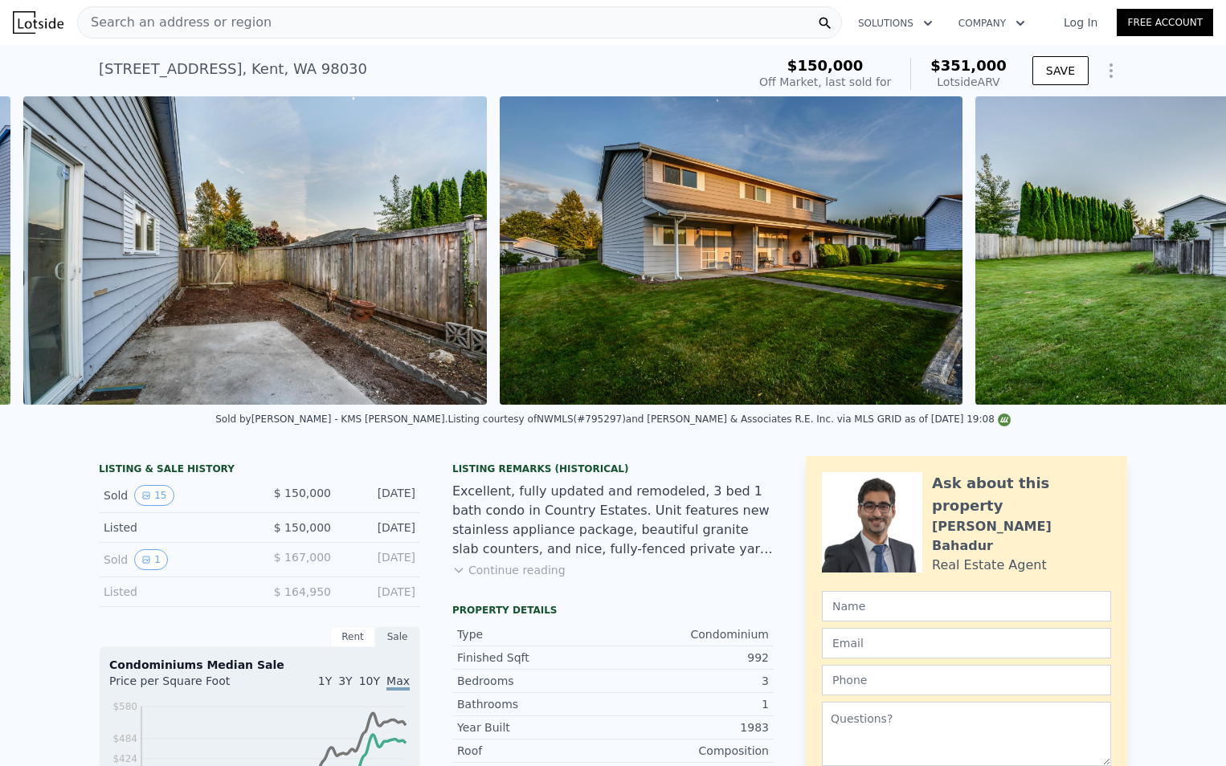
scroll to position [0, 6401]
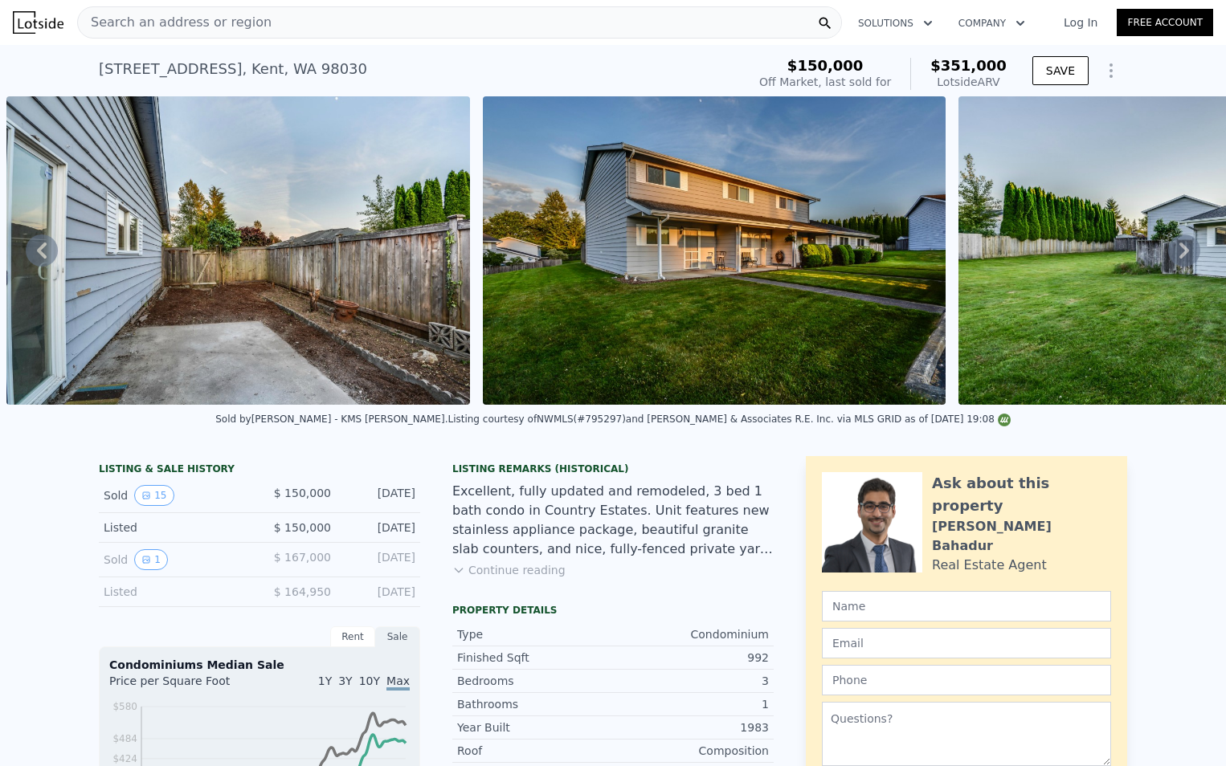
click at [1178, 264] on icon at bounding box center [1184, 251] width 32 height 32
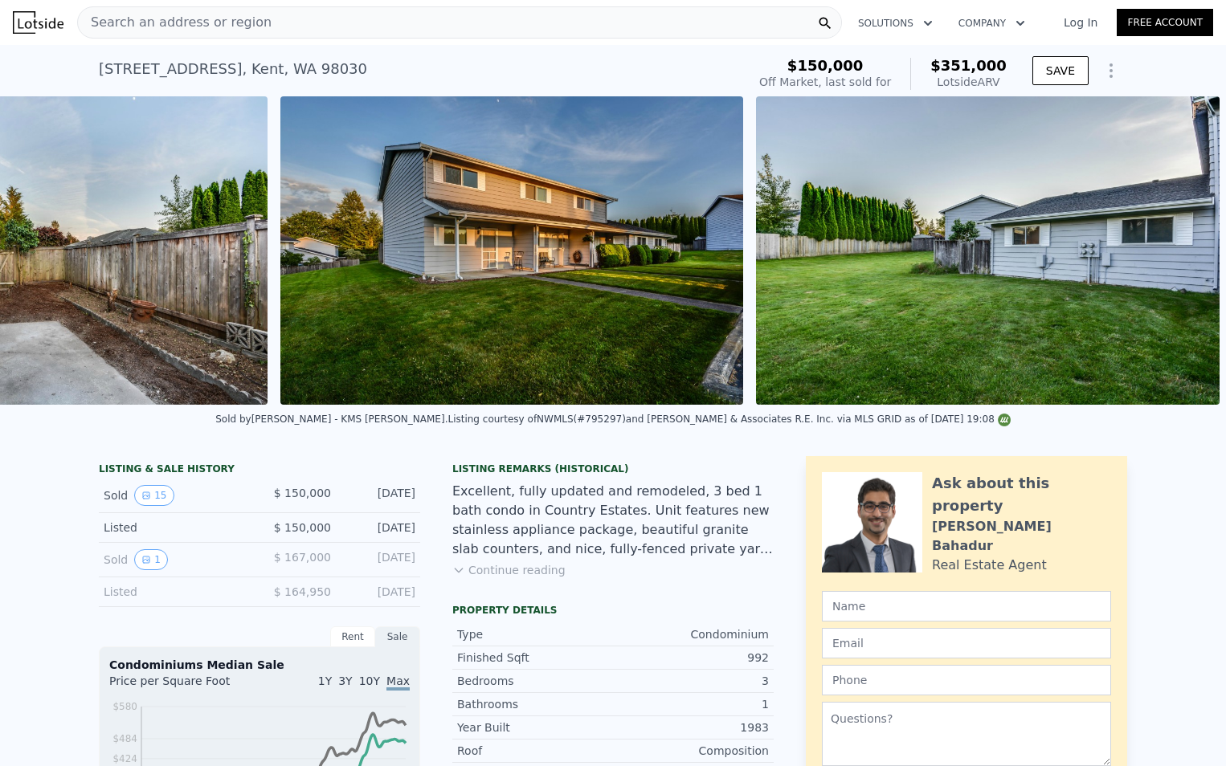
scroll to position [0, 6616]
click at [45, 254] on icon at bounding box center [42, 251] width 32 height 32
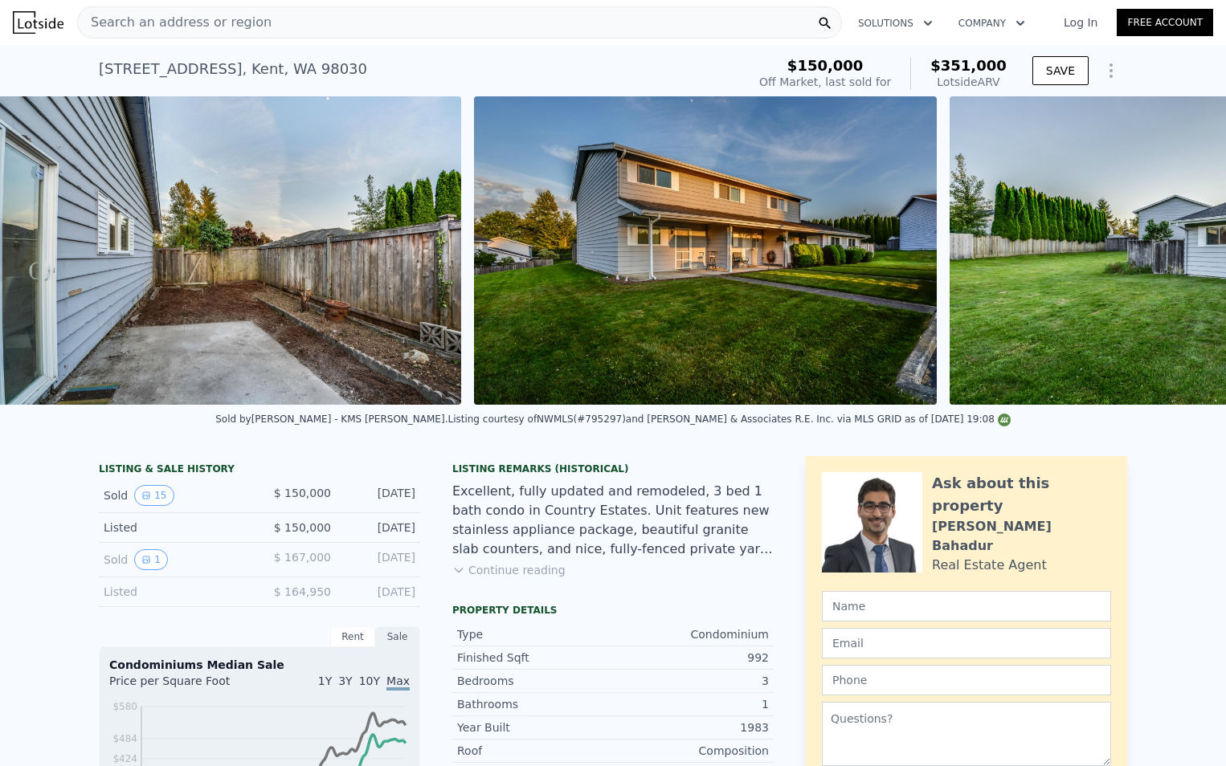
scroll to position [0, 6401]
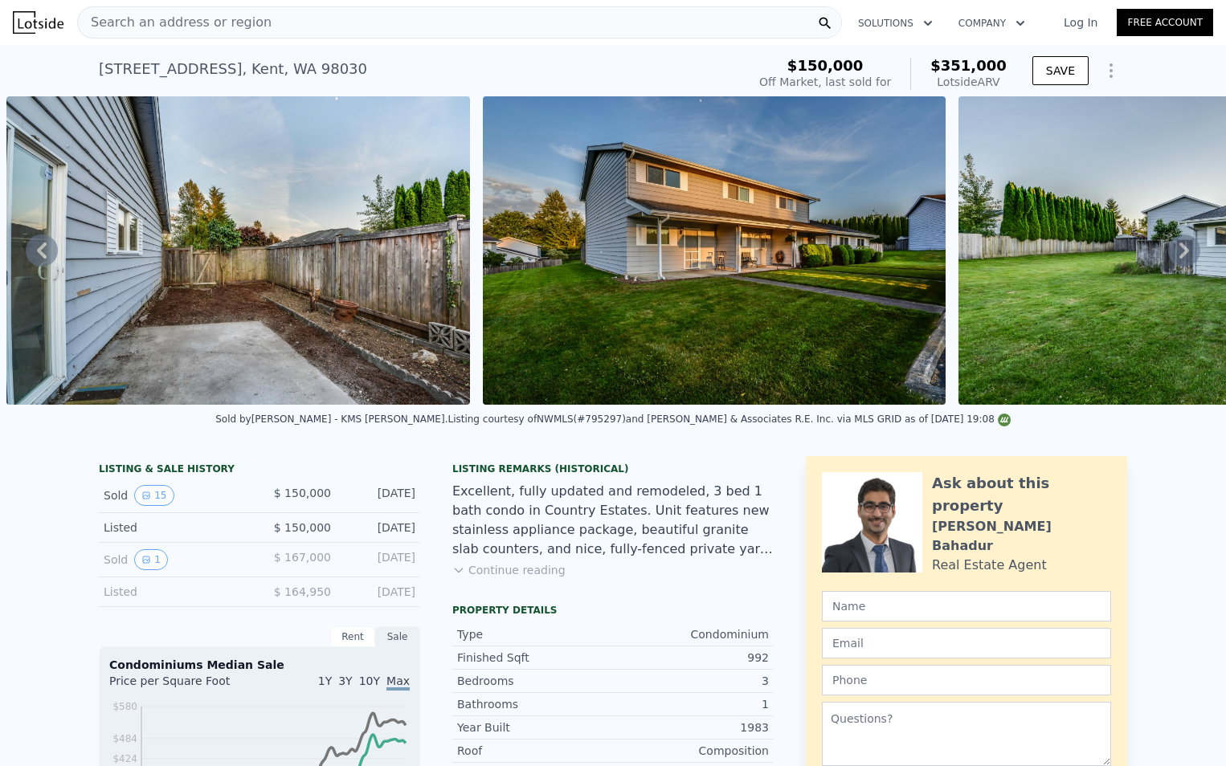
click at [45, 254] on icon at bounding box center [42, 251] width 32 height 32
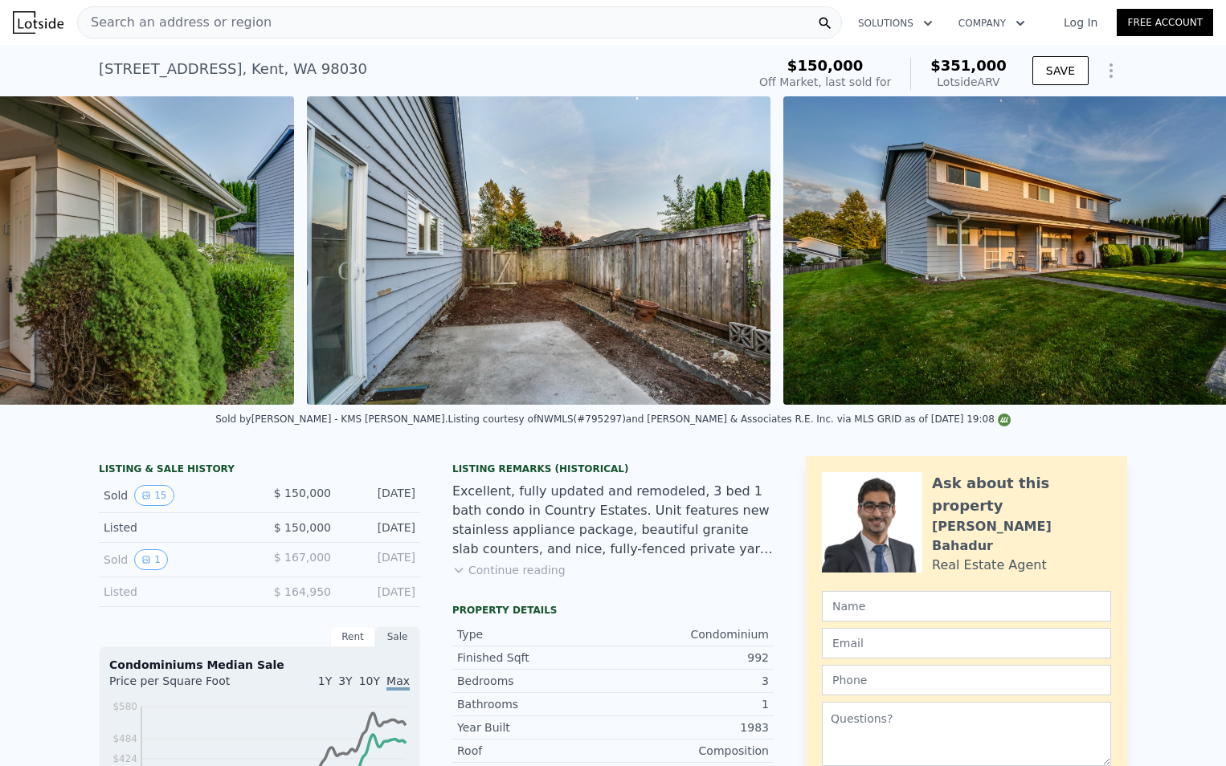
scroll to position [0, 5926]
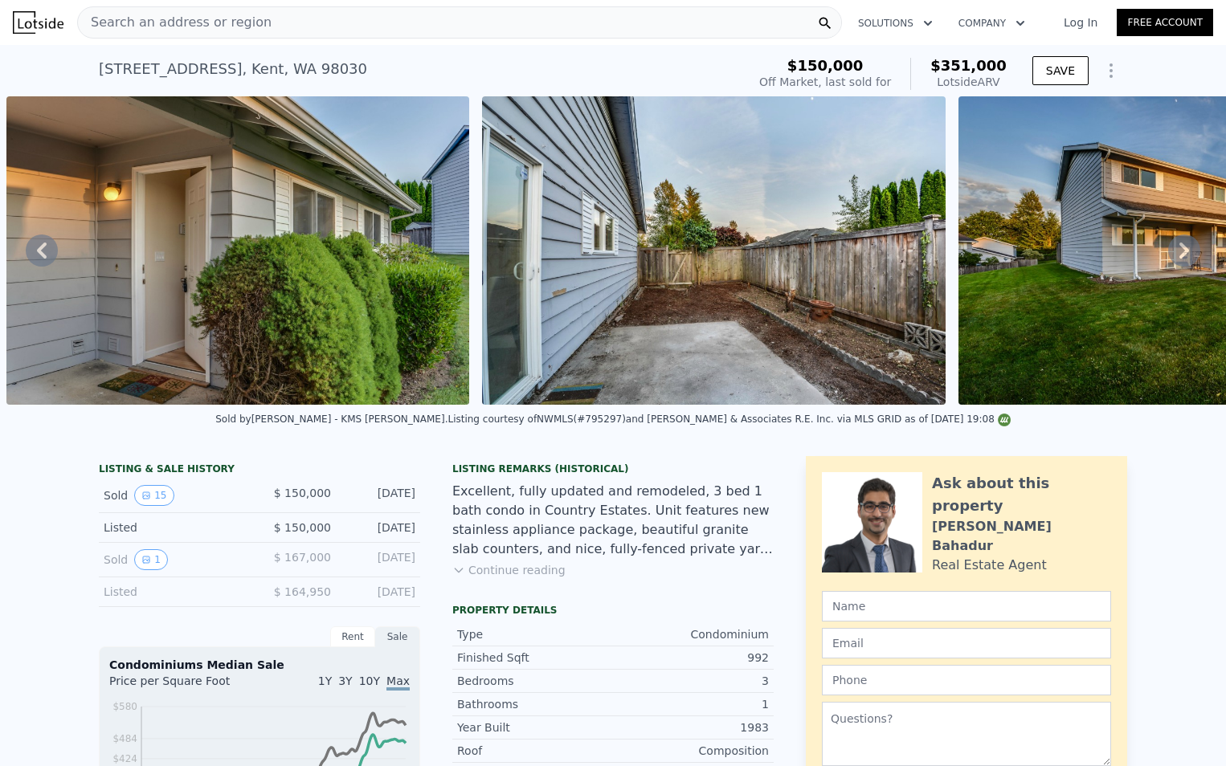
click at [1177, 251] on icon at bounding box center [1184, 251] width 32 height 32
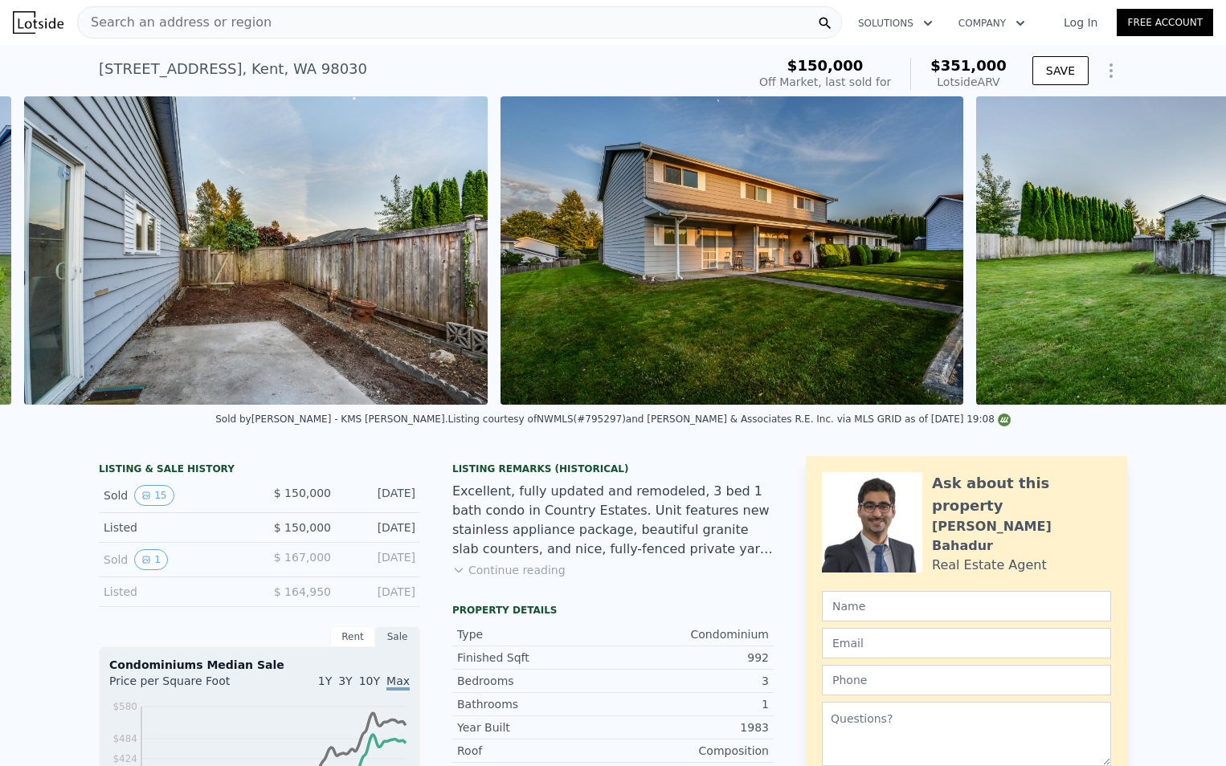
scroll to position [0, 6401]
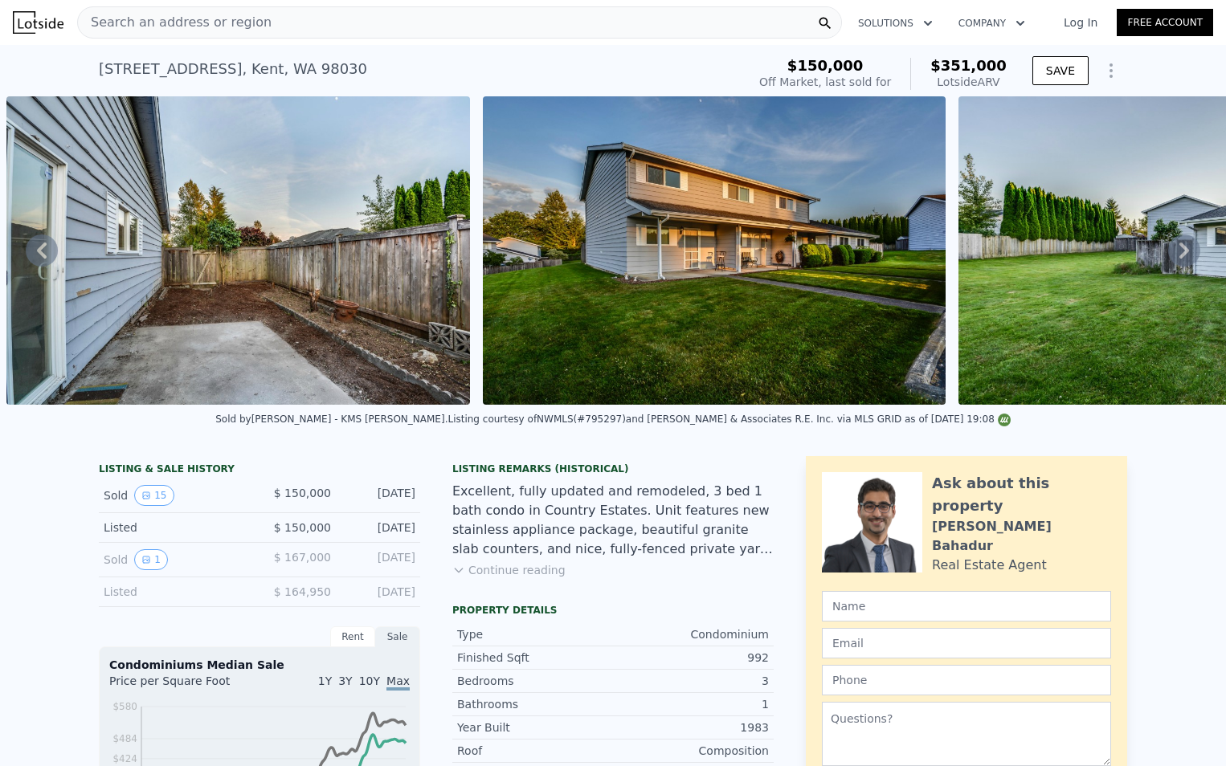
click at [1172, 257] on icon at bounding box center [1184, 251] width 32 height 32
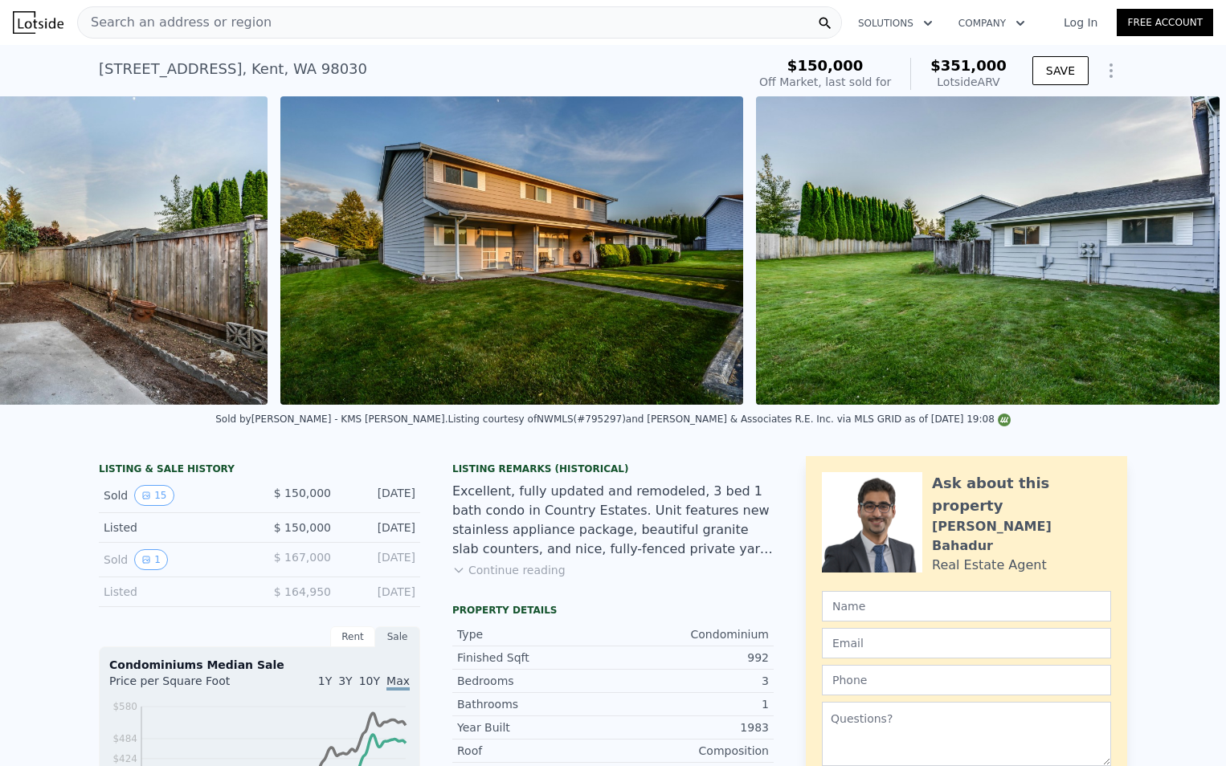
scroll to position [0, 6616]
